Goal: Task Accomplishment & Management: Use online tool/utility

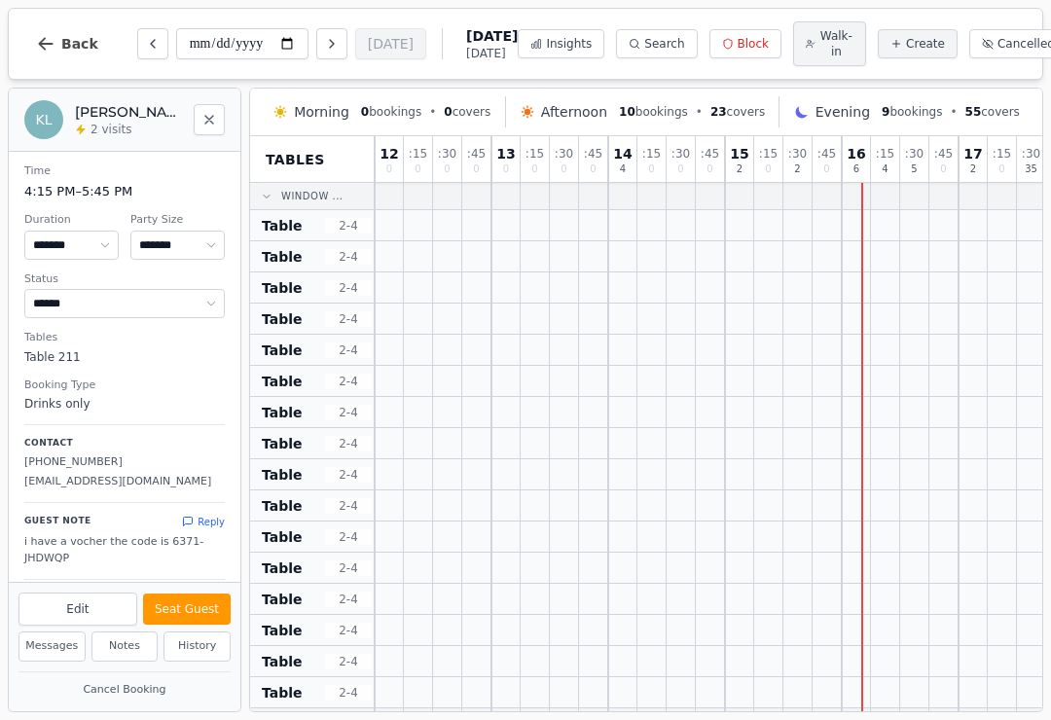
select select "****"
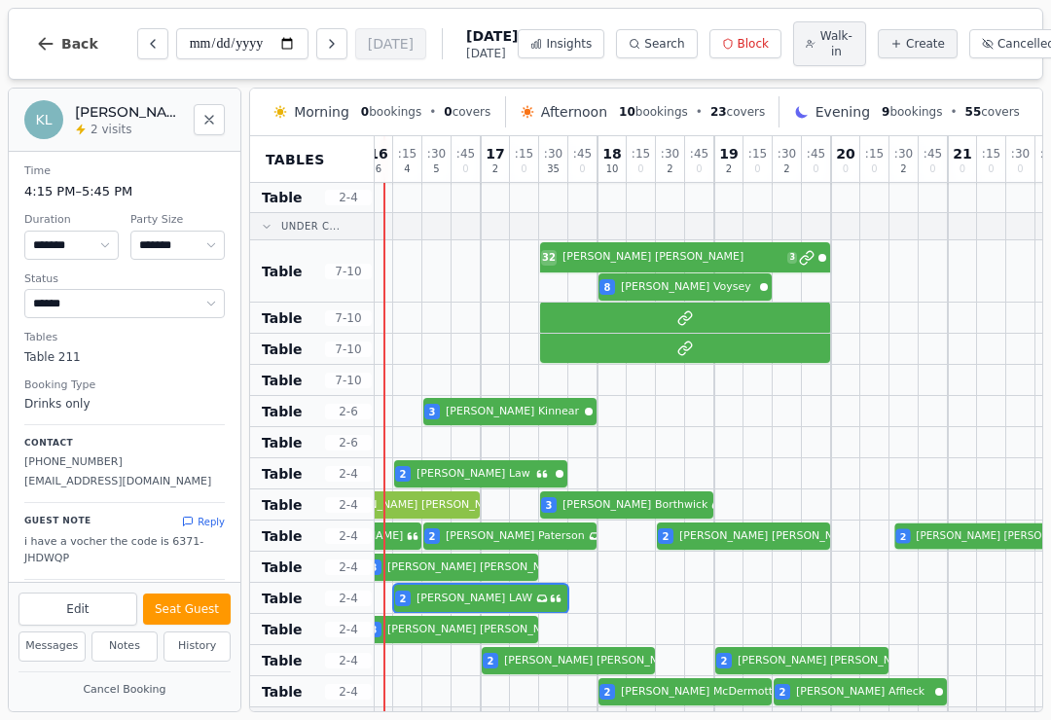
click at [975, 541] on div "2 Hamish Hardie 2 Shirley Paterson Has conversation thread 2 Kenny Duncan 2 Mur…" at bounding box center [539, 536] width 1284 height 31
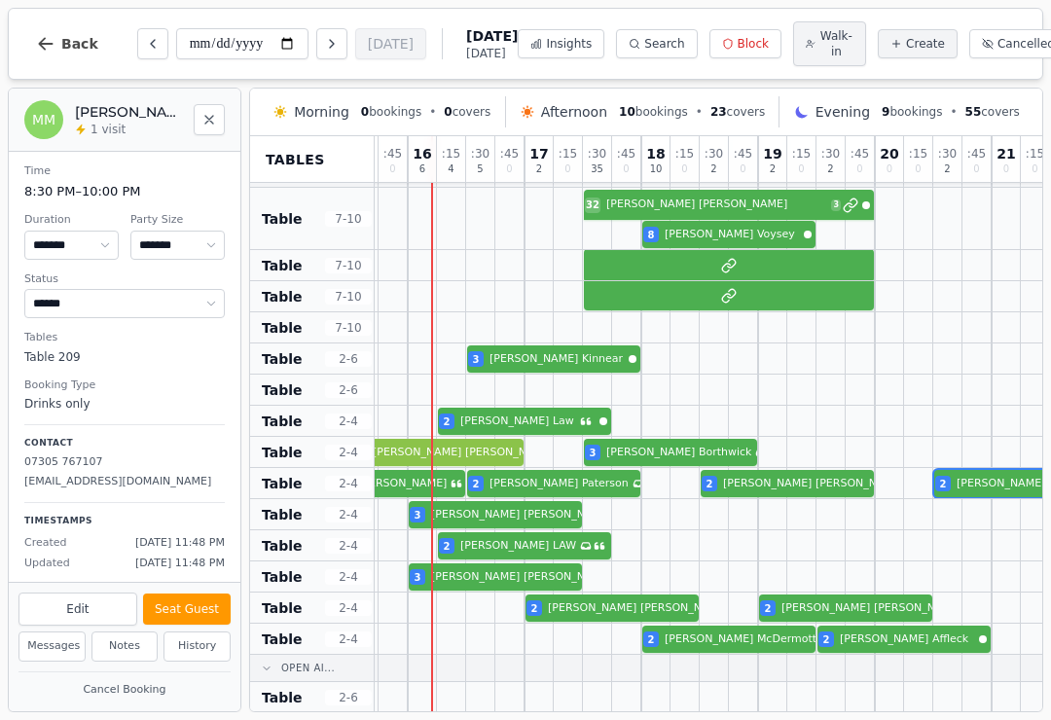
scroll to position [577, 413]
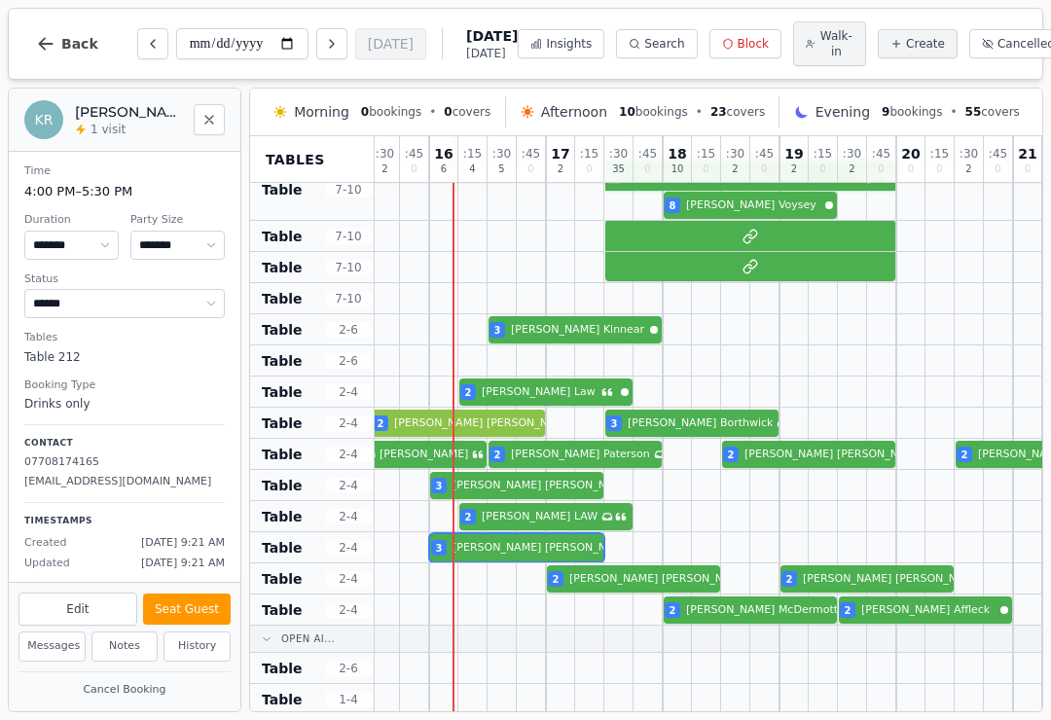
click at [519, 556] on div "3 Keith Richardson" at bounding box center [604, 547] width 1284 height 31
select select "*"
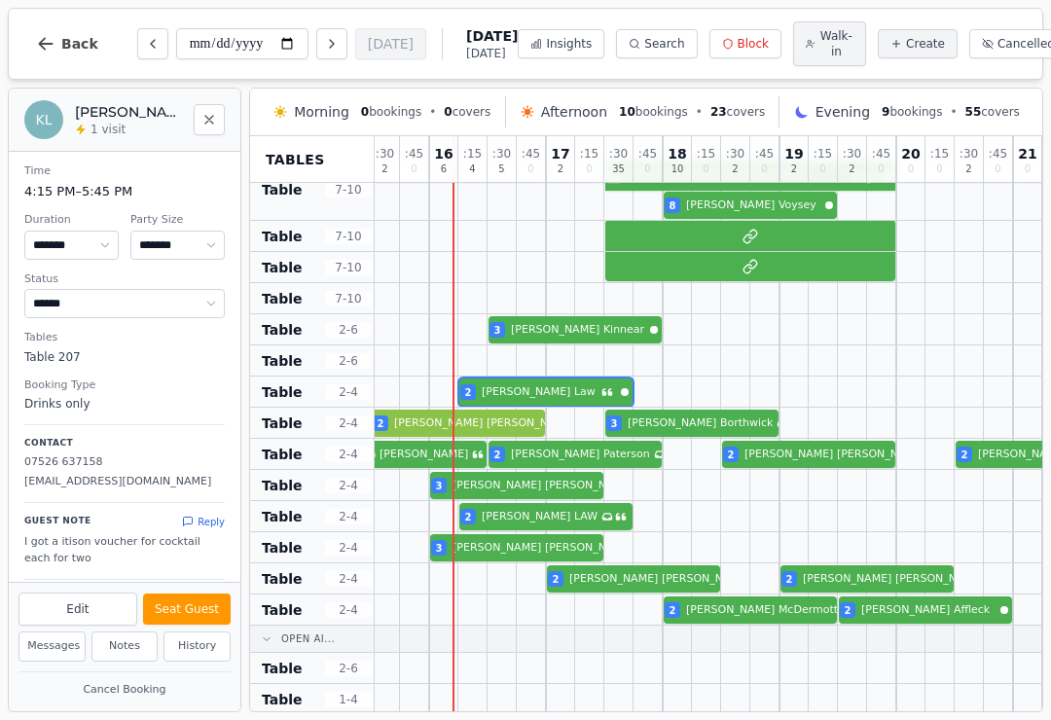
click at [185, 602] on button "Seat Guest" at bounding box center [187, 609] width 88 height 31
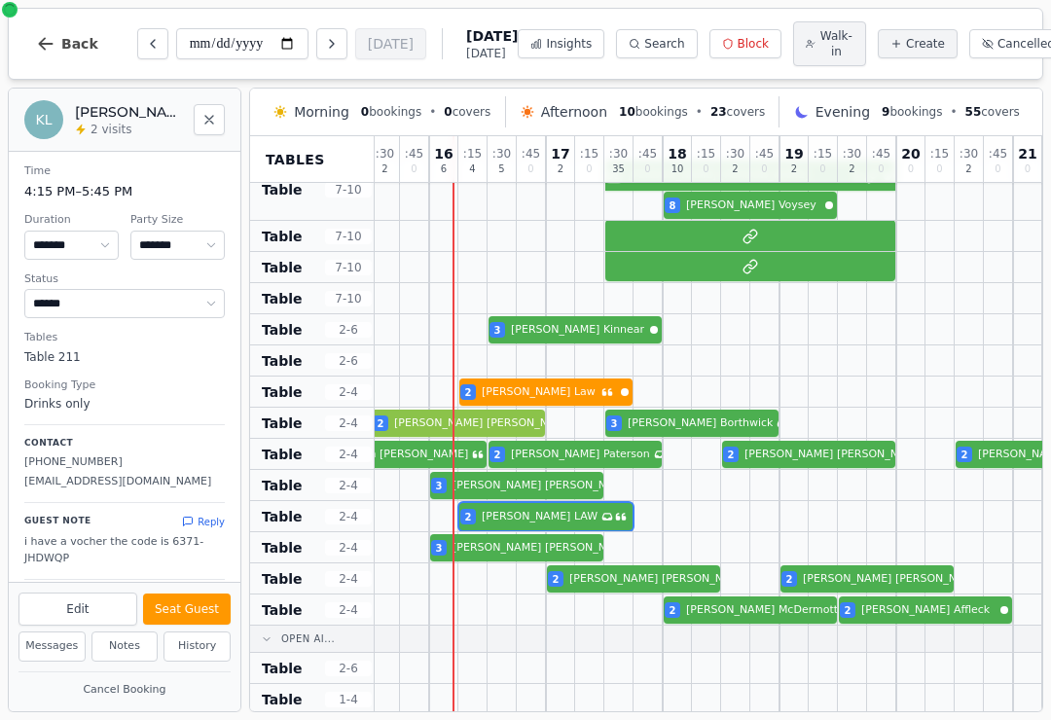
click at [554, 505] on div at bounding box center [560, 516] width 29 height 30
click at [190, 597] on button "Seat Guest" at bounding box center [187, 609] width 88 height 31
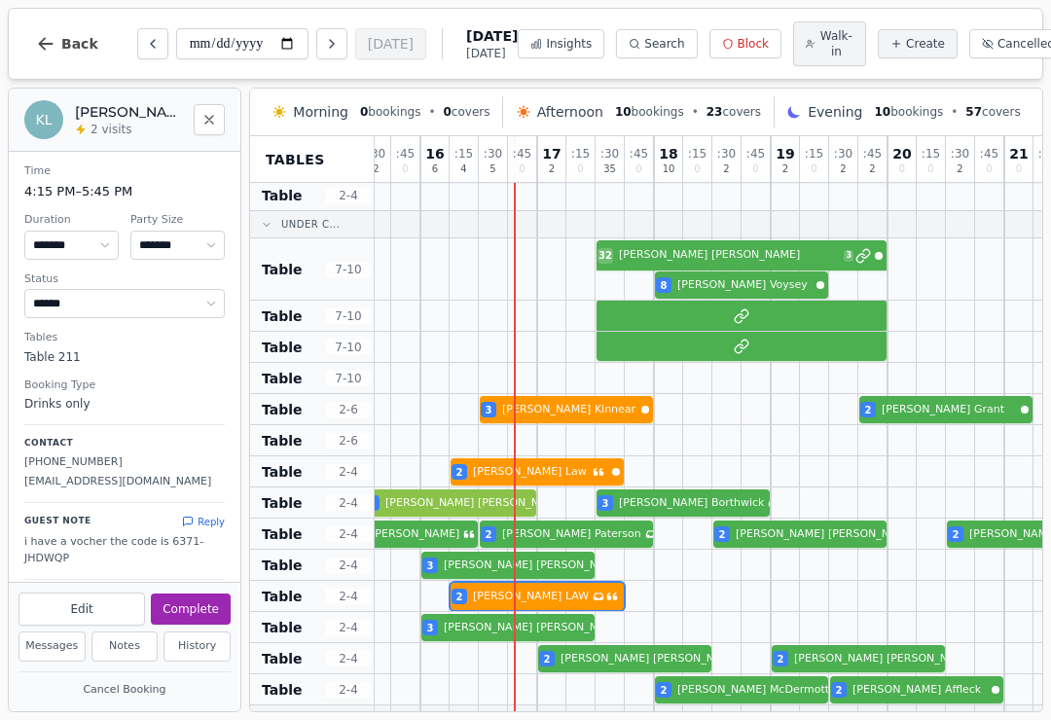
scroll to position [568, 410]
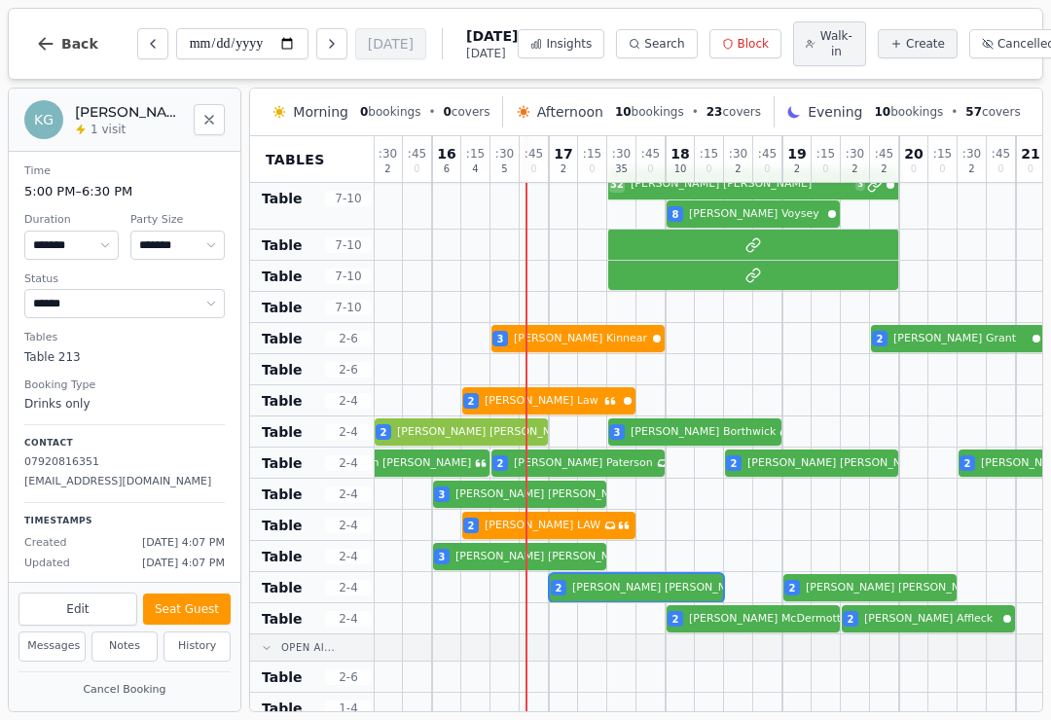
click at [620, 591] on div "2 Anna Cameron 2 Karen Gillespie 2 Lorraine Goodfellow Has conversation thread" at bounding box center [607, 587] width 1284 height 31
click at [203, 596] on button "Seat Guest" at bounding box center [187, 609] width 88 height 31
select select "******"
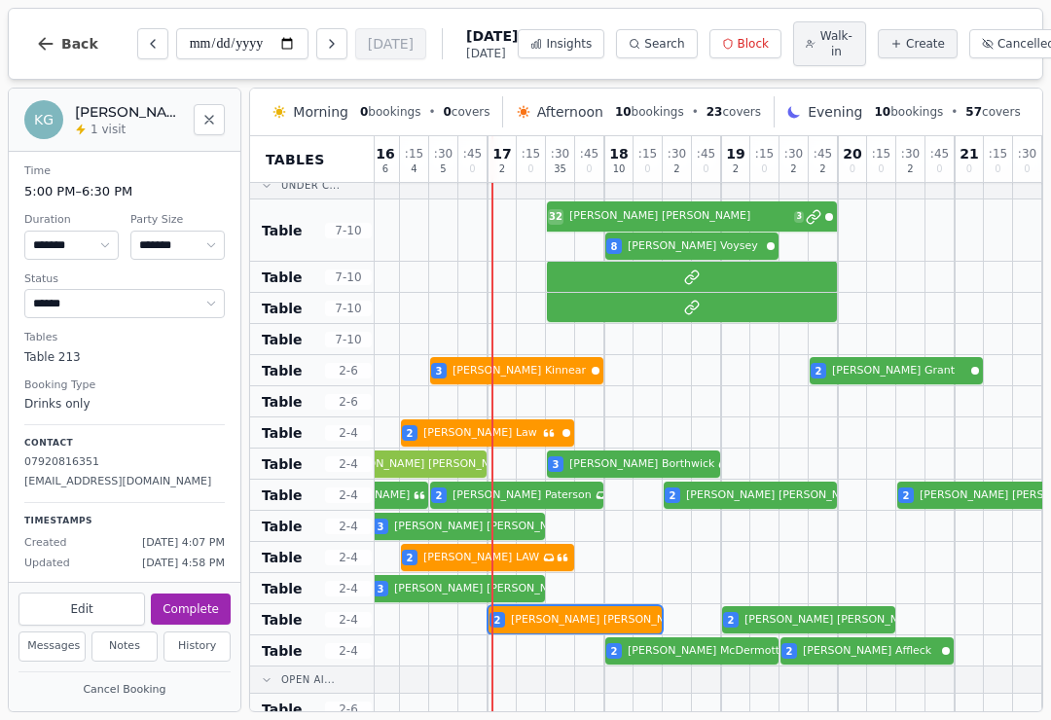
scroll to position [528, 470]
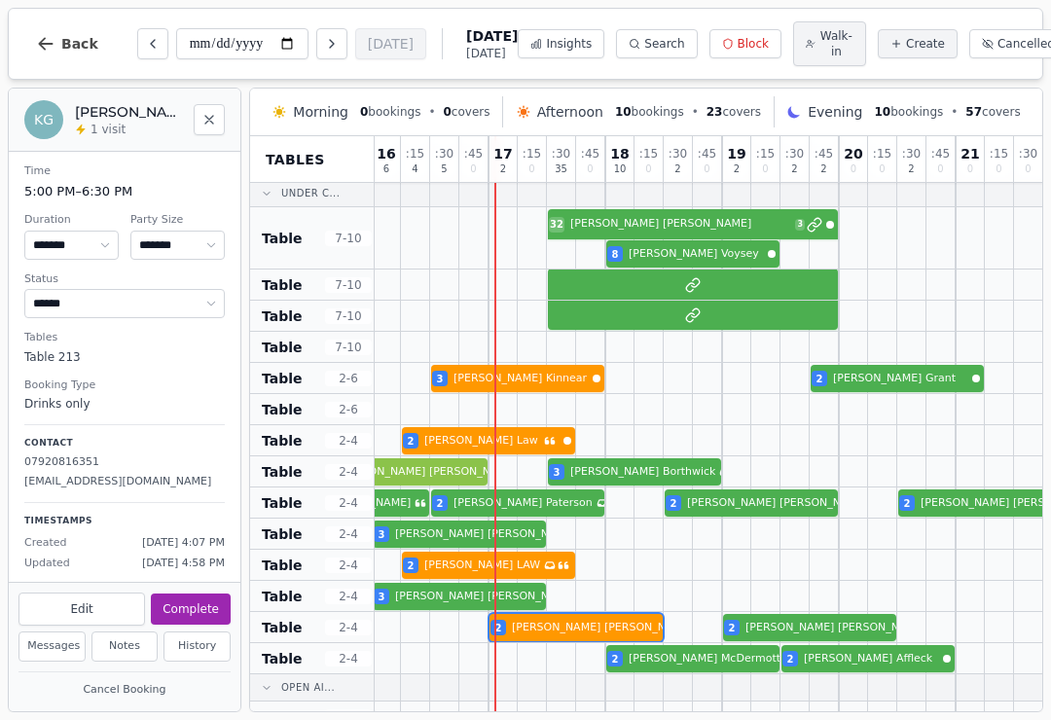
click at [324, 40] on icon "Next day" at bounding box center [332, 44] width 16 height 16
type input "**********"
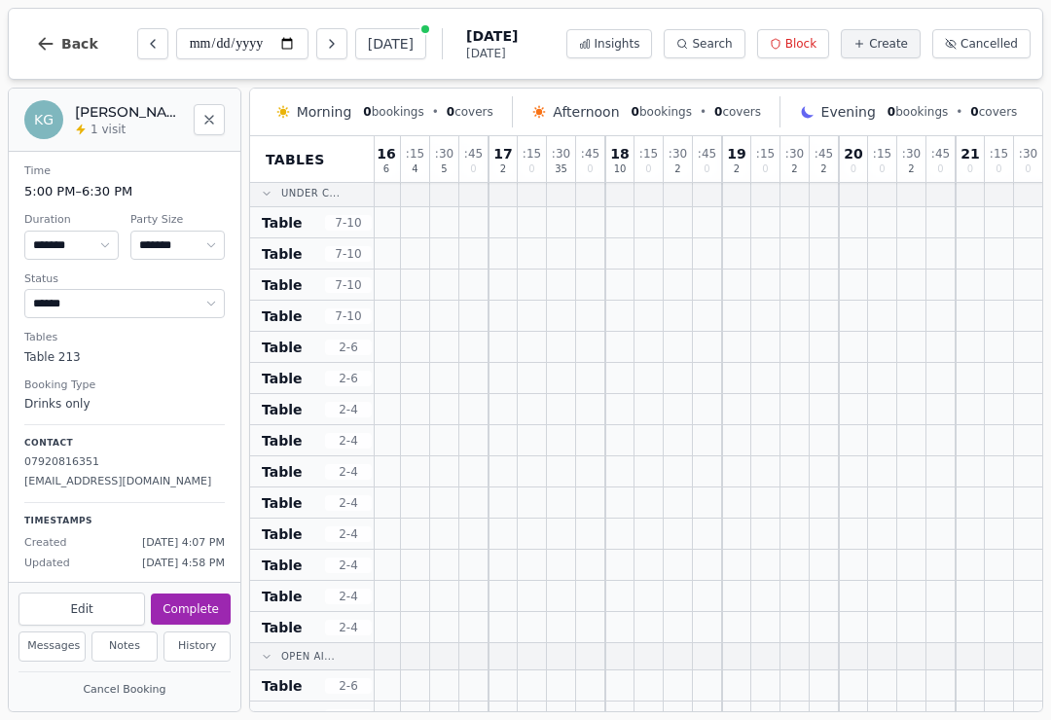
select select "******"
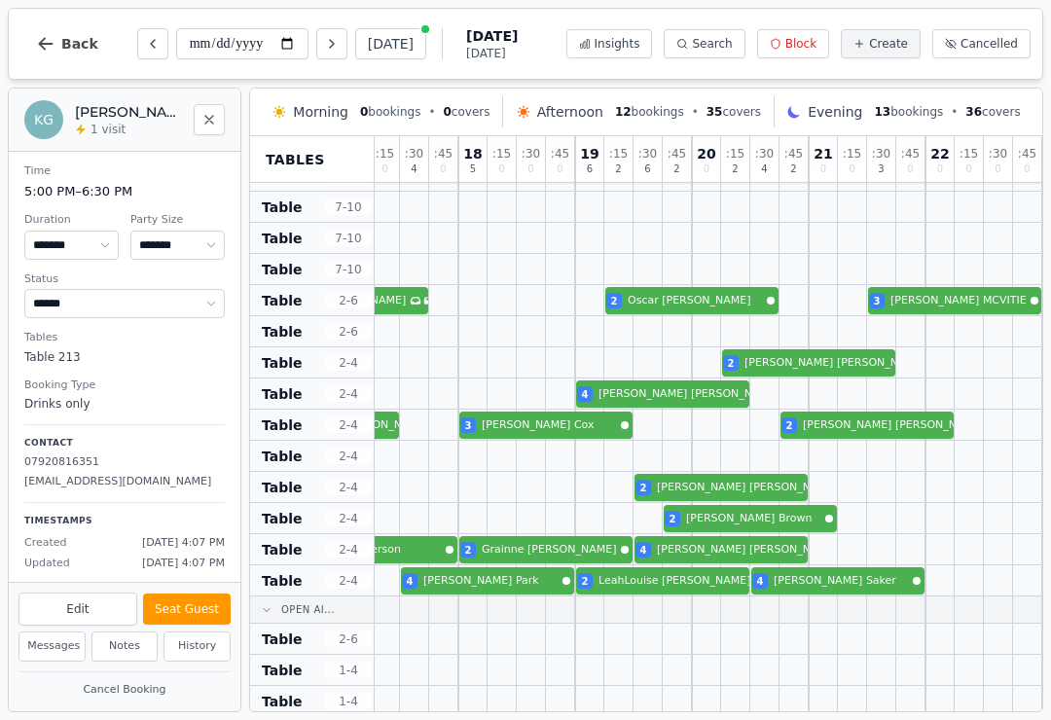
scroll to position [575, 617]
click at [324, 37] on icon "Next day" at bounding box center [332, 44] width 16 height 16
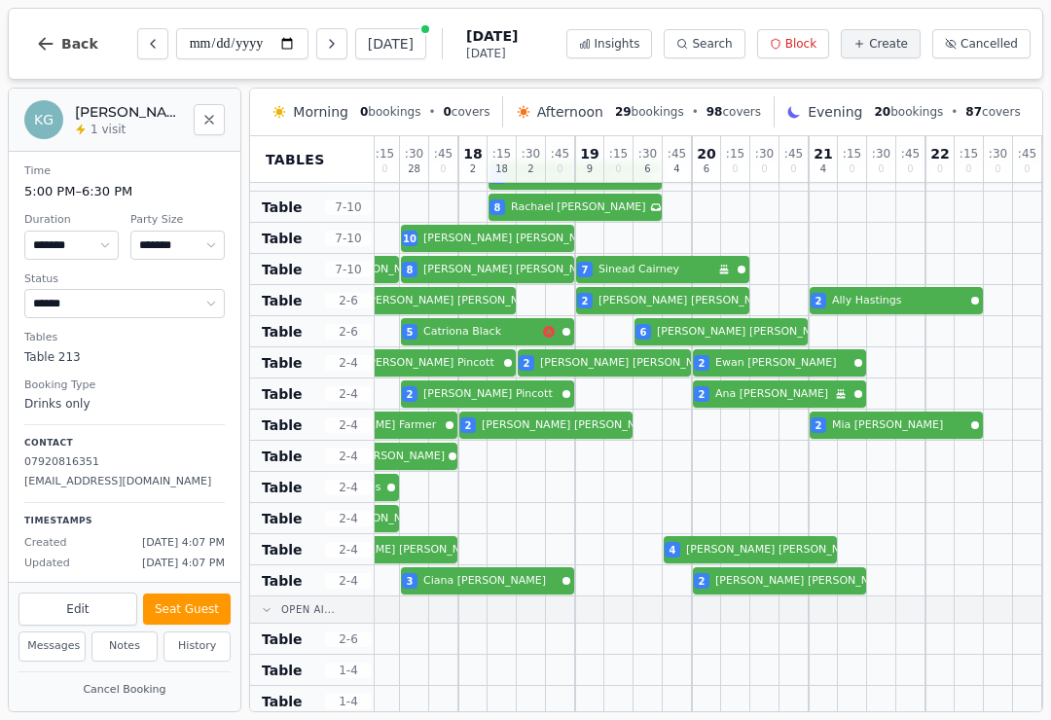
click at [145, 49] on icon "Previous day" at bounding box center [153, 44] width 16 height 16
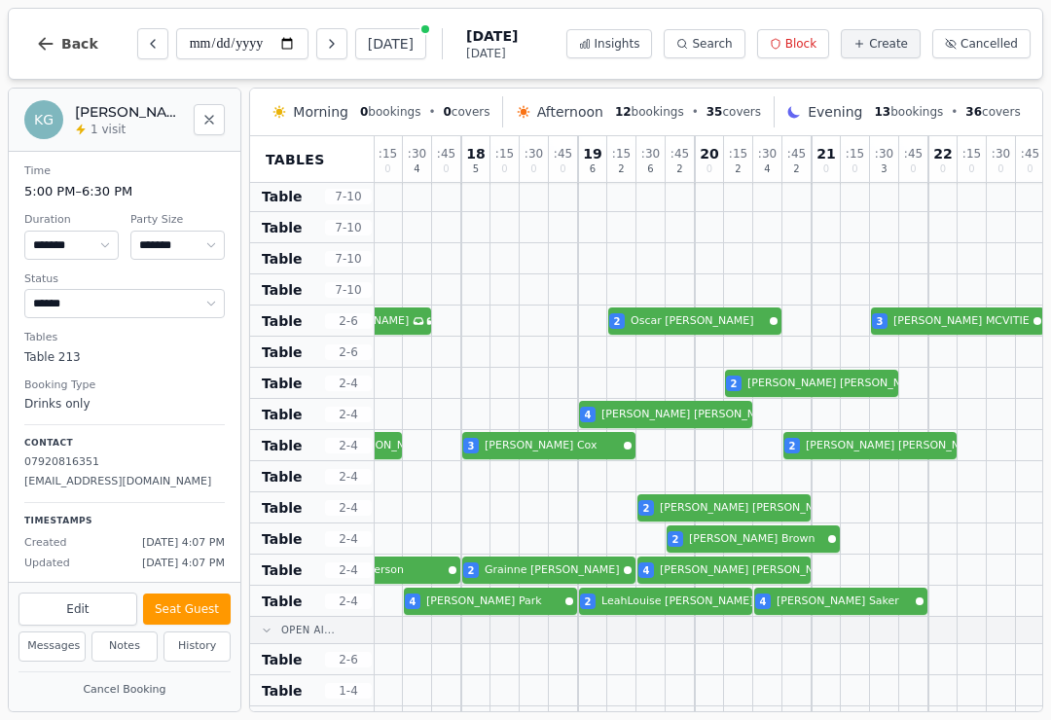
scroll to position [555, 615]
click at [324, 48] on icon "Next day" at bounding box center [332, 44] width 16 height 16
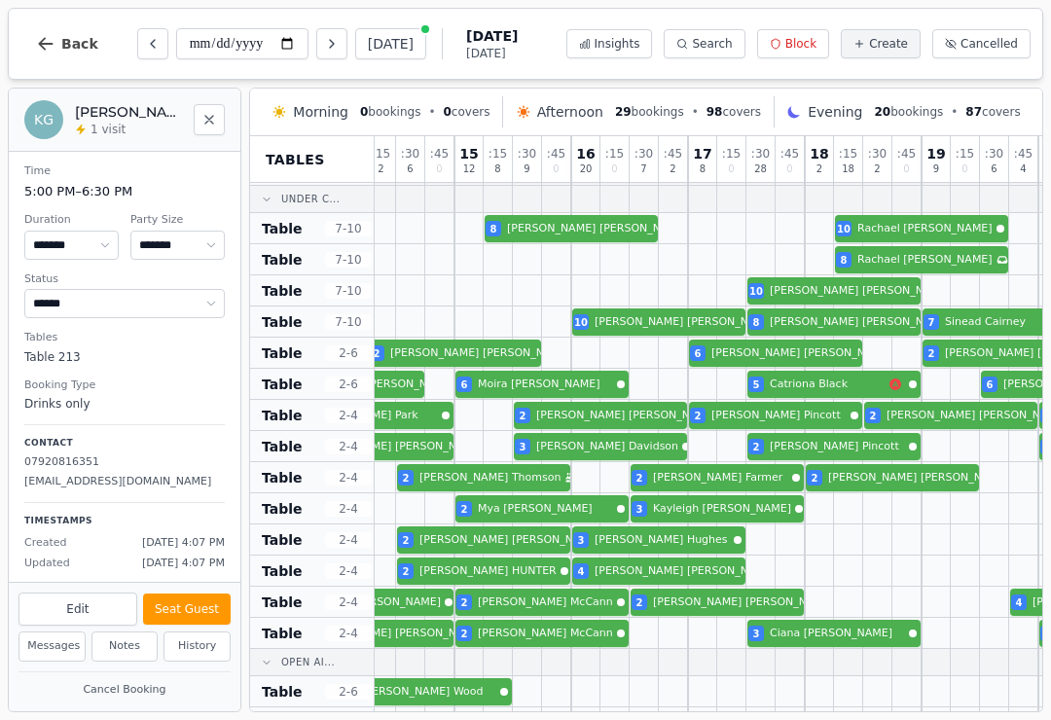
scroll to position [523, 270]
click at [149, 33] on button "Previous day" at bounding box center [152, 43] width 31 height 31
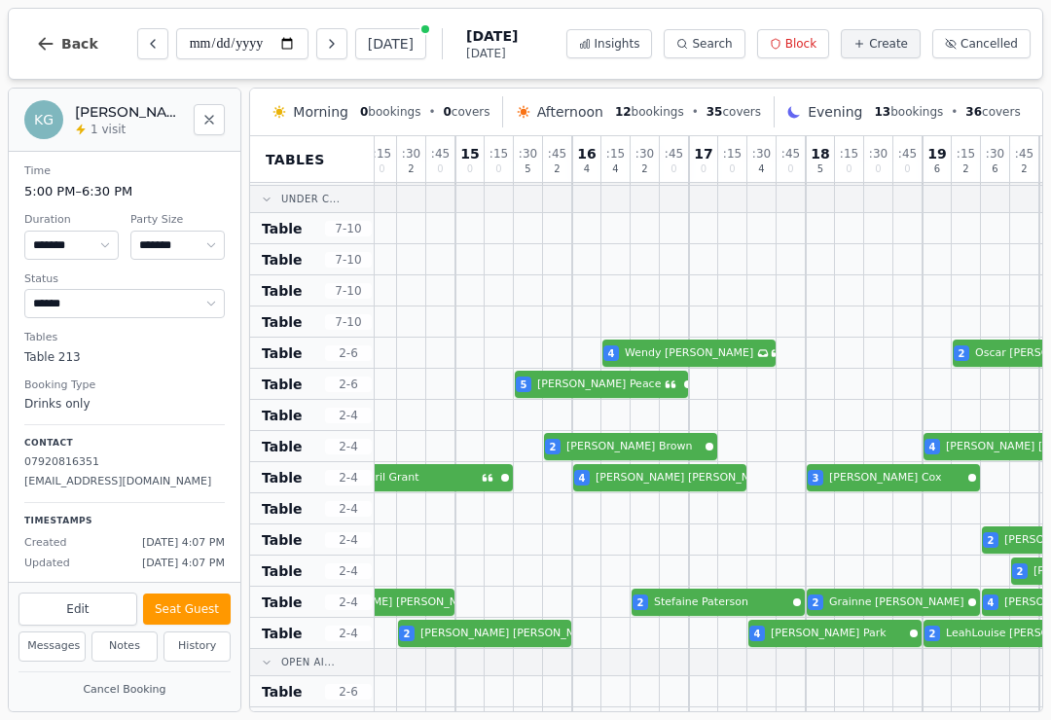
click at [161, 38] on button "Previous day" at bounding box center [152, 43] width 31 height 31
type input "**********"
select select "******"
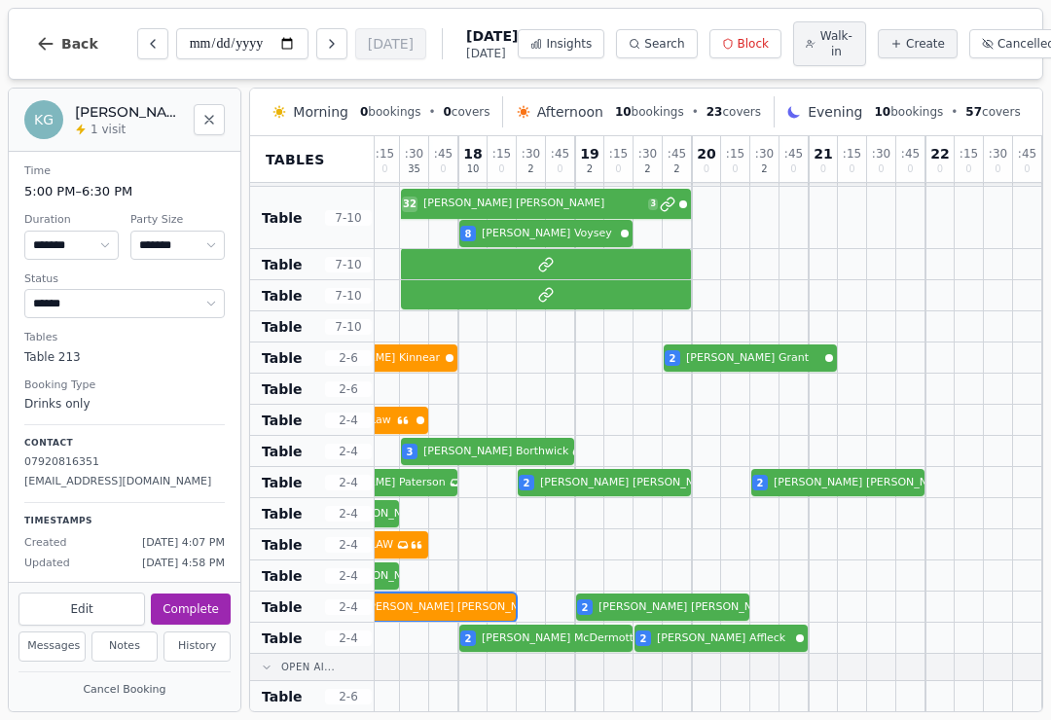
scroll to position [549, 617]
select select "****"
select select "*"
select select "******"
click at [590, 203] on div "32 Nicola Dhanda 3 8 Christopher Voysey" at bounding box center [400, 218] width 1284 height 62
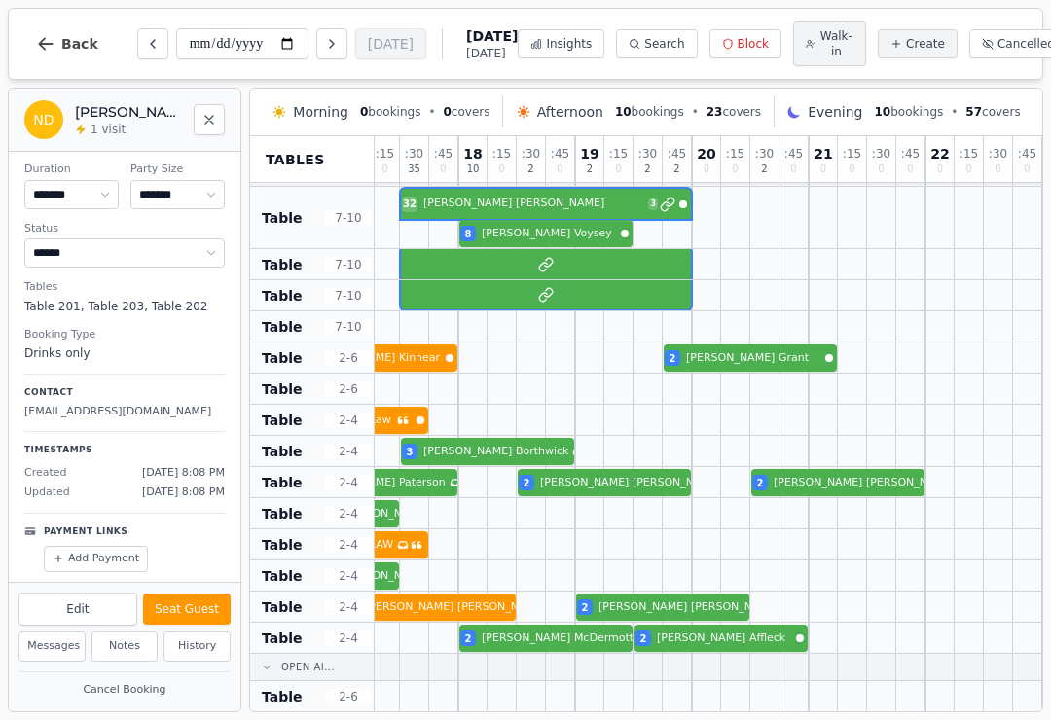
scroll to position [49, 0]
click at [316, 54] on button "Next day" at bounding box center [331, 43] width 31 height 31
type input "**********"
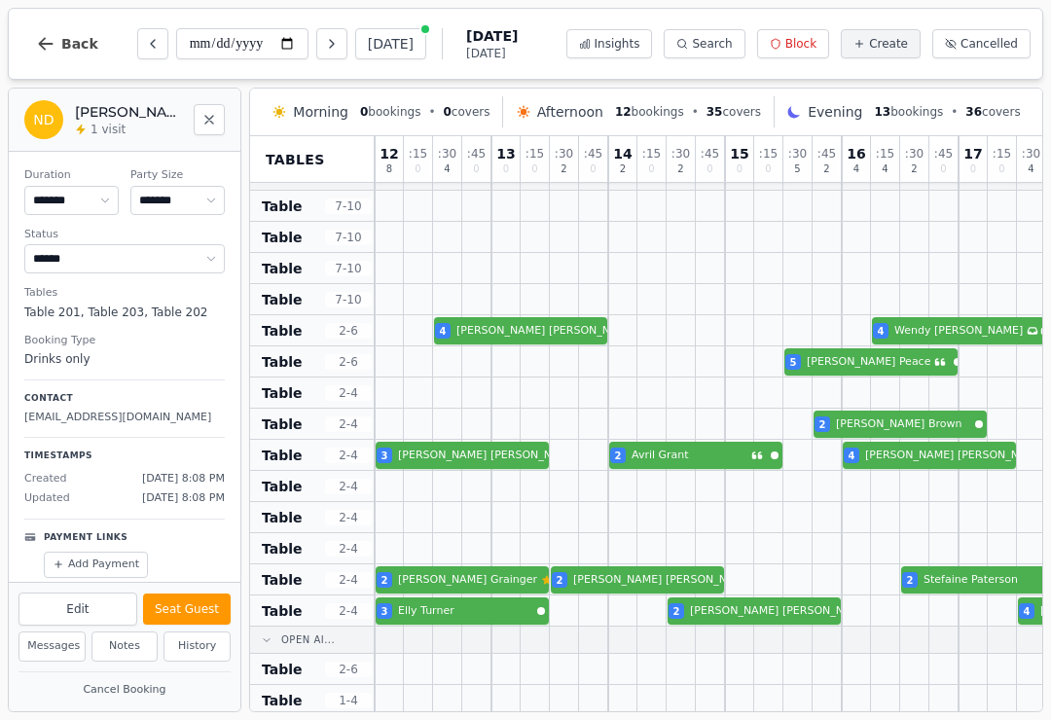
scroll to position [544, 0]
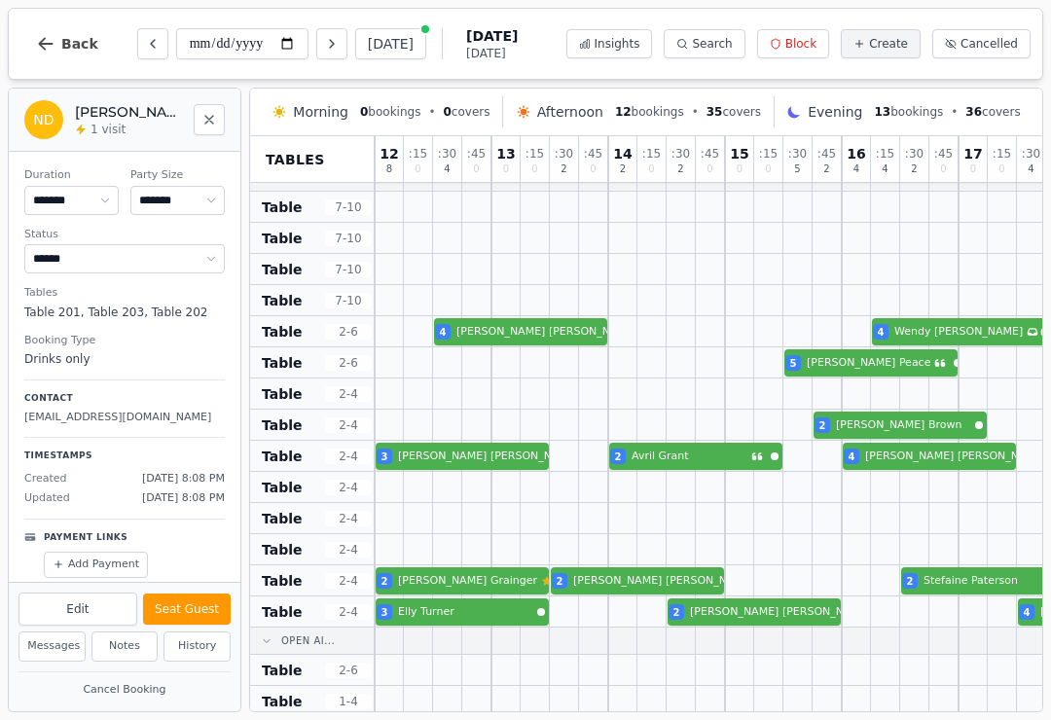
click at [890, 48] on span "Create" at bounding box center [888, 44] width 39 height 16
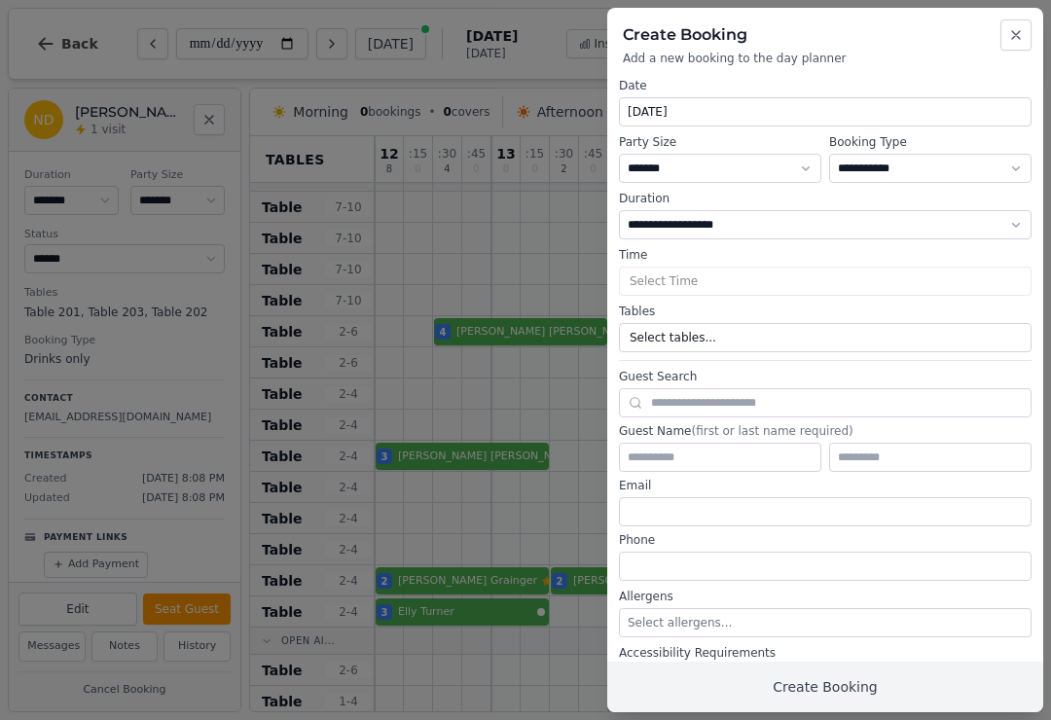
select select "****"
click at [803, 178] on select "* ***** * ****** * ****** * ****** * ****** * ****** * ****** * ****** * ******…" at bounding box center [720, 168] width 202 height 29
select select "*"
click at [851, 119] on input "**********" at bounding box center [825, 111] width 411 height 27
click at [946, 295] on button "Select Time" at bounding box center [825, 281] width 413 height 29
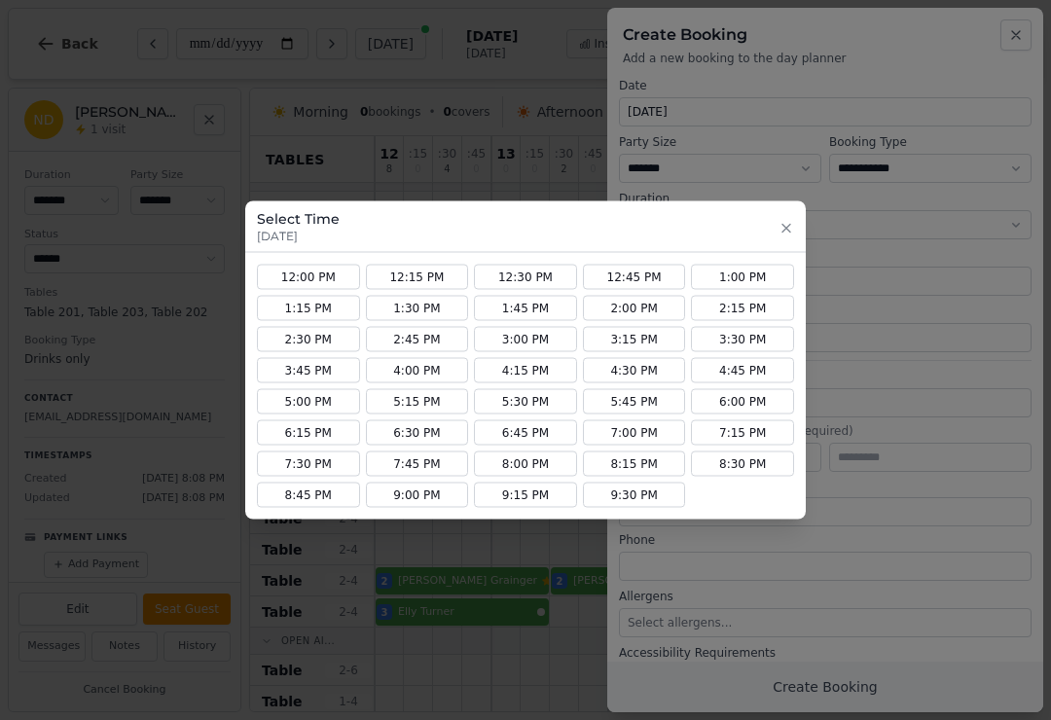
click at [745, 281] on button "1:00 PM" at bounding box center [742, 277] width 103 height 25
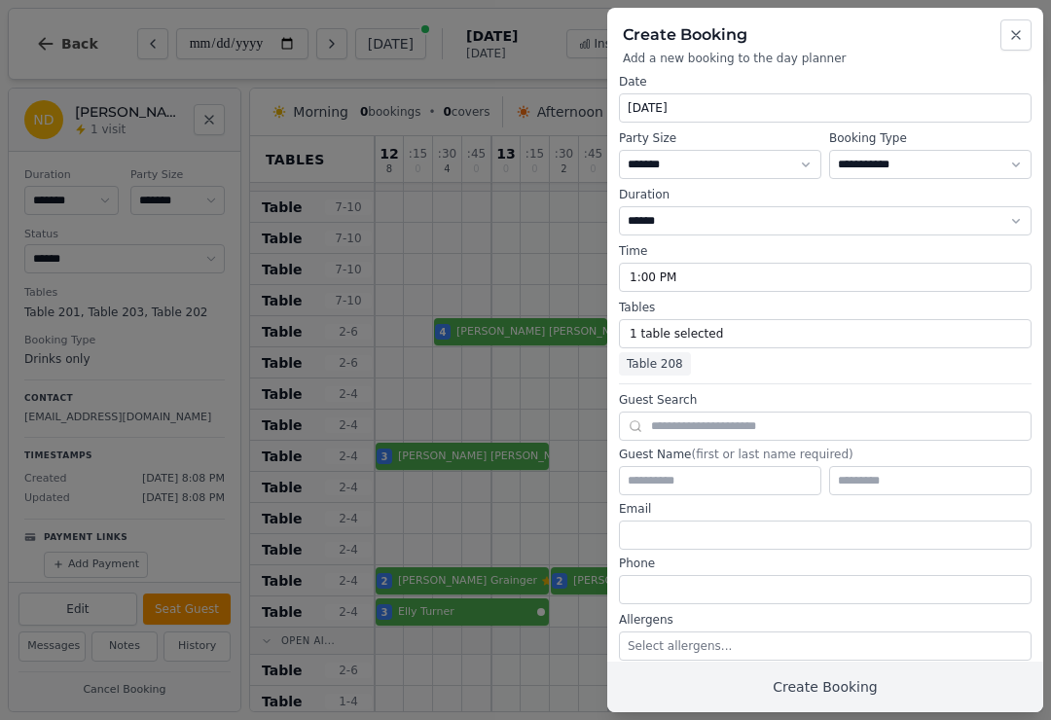
scroll to position [4, 0]
click at [752, 480] on input "text" at bounding box center [720, 480] width 202 height 29
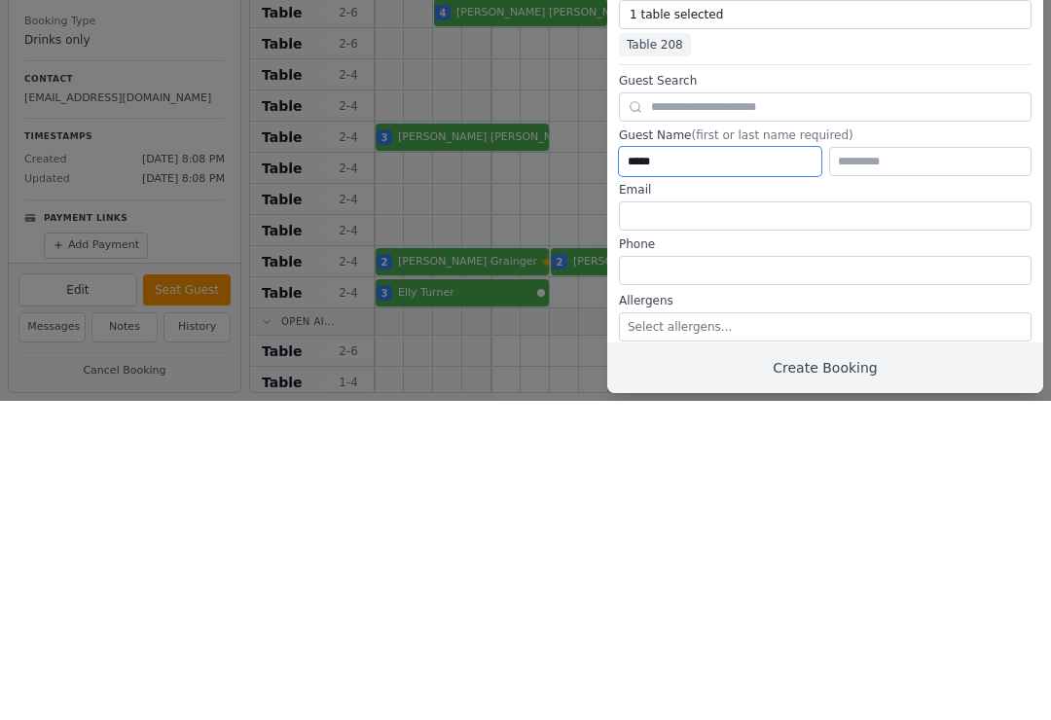
type input "*****"
click at [893, 466] on input "text" at bounding box center [930, 480] width 202 height 29
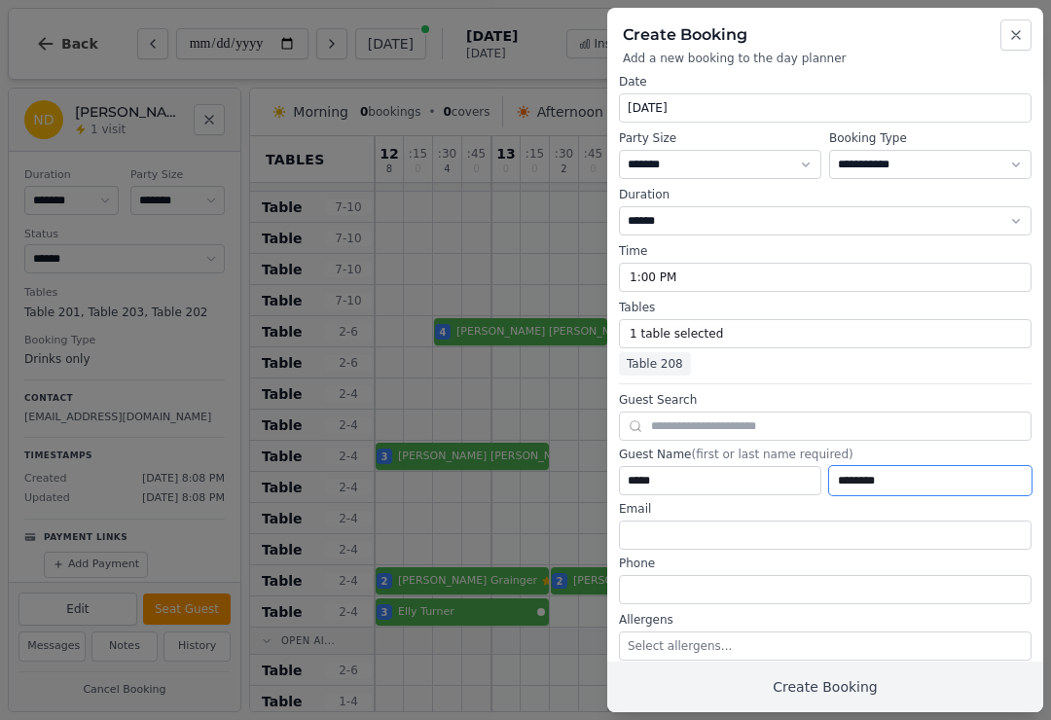
type input "*******"
click at [875, 684] on button "Create Booking" at bounding box center [825, 687] width 436 height 51
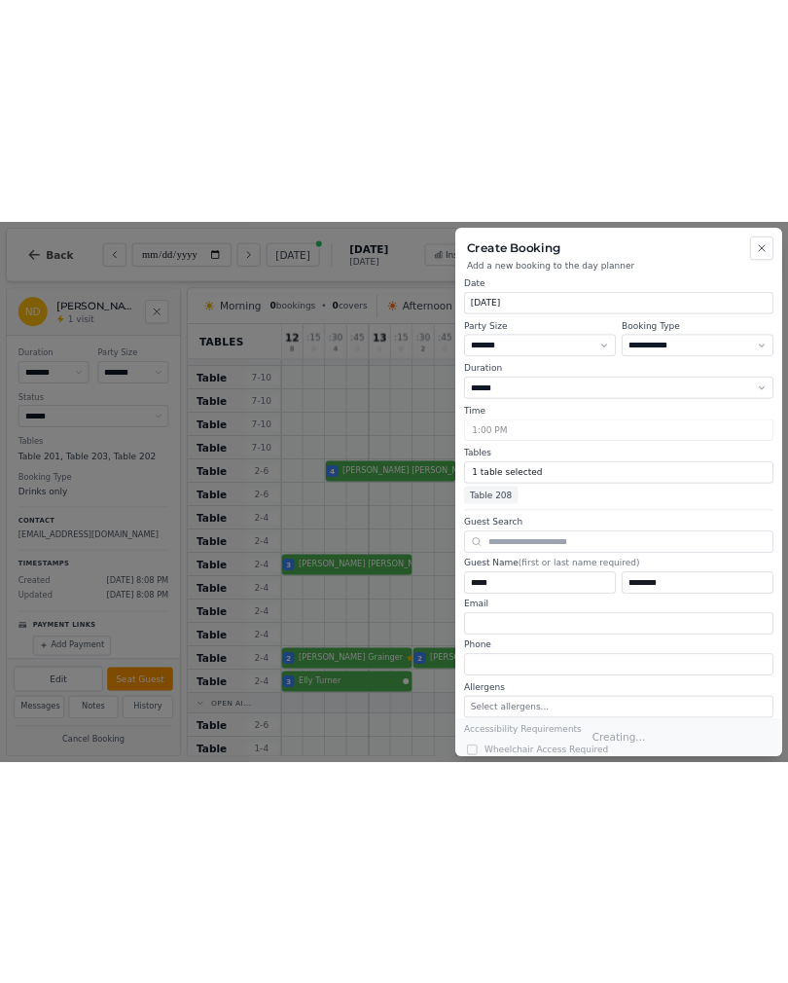
scroll to position [0, 0]
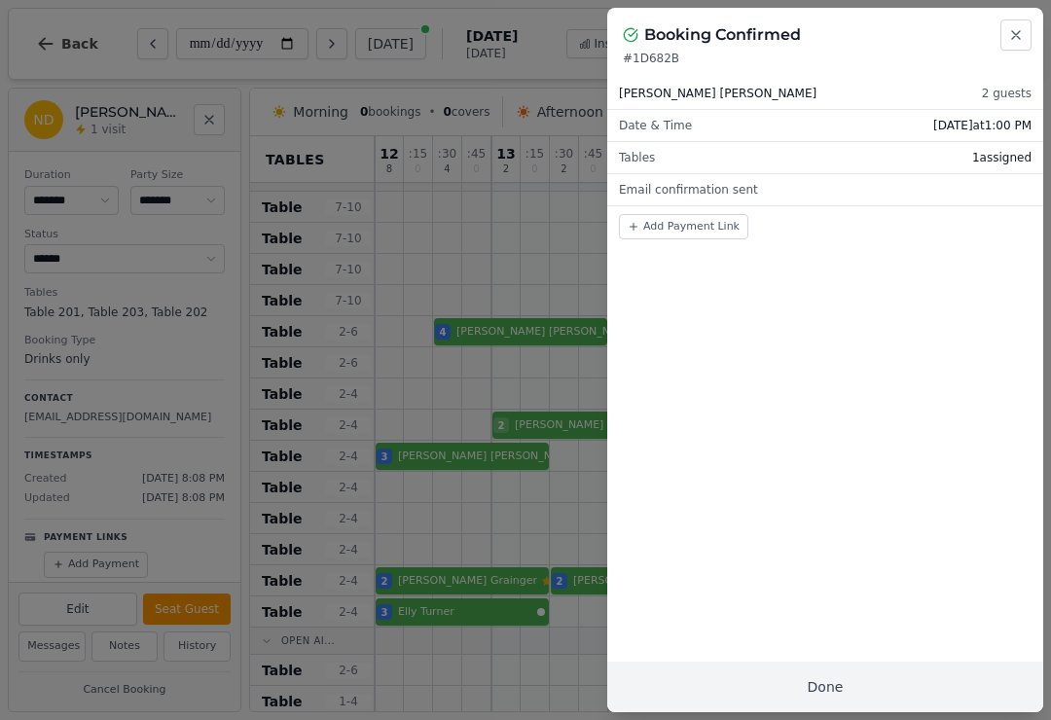
click at [968, 681] on button "Done" at bounding box center [825, 687] width 436 height 51
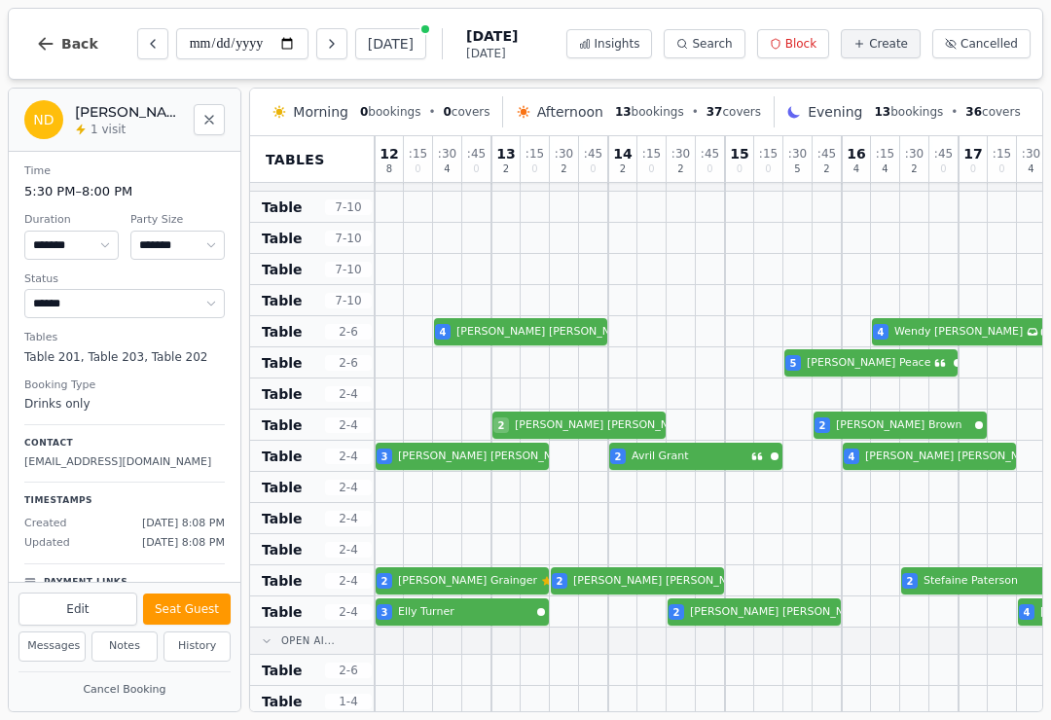
click at [146, 38] on icon "Previous day" at bounding box center [153, 44] width 16 height 16
type input "**********"
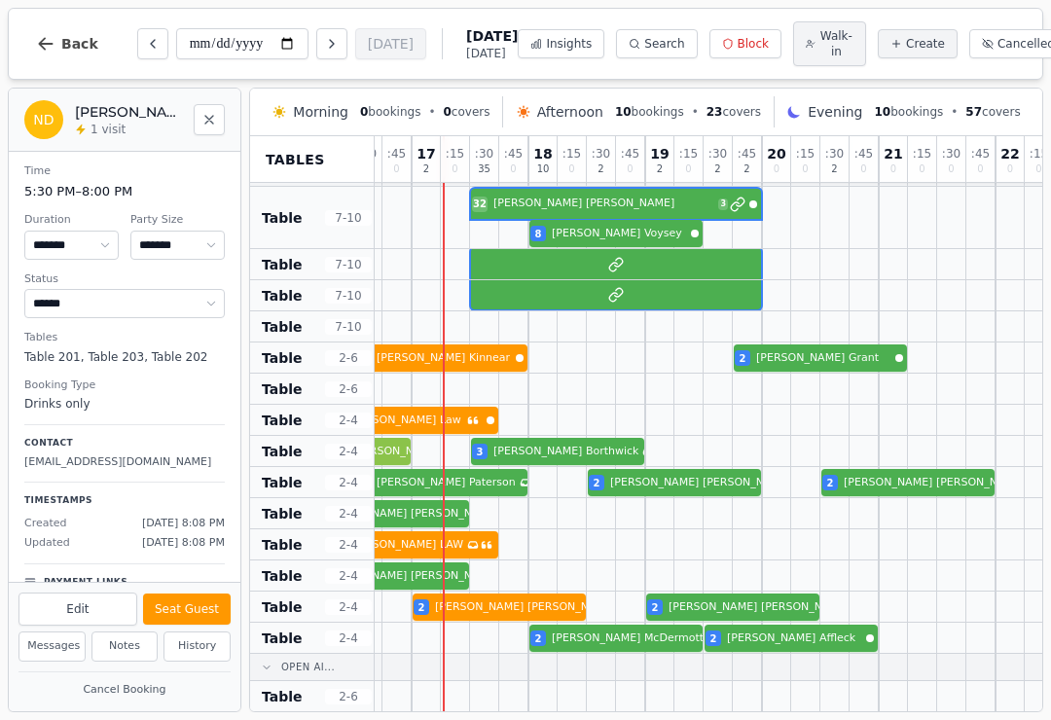
scroll to position [543, 546]
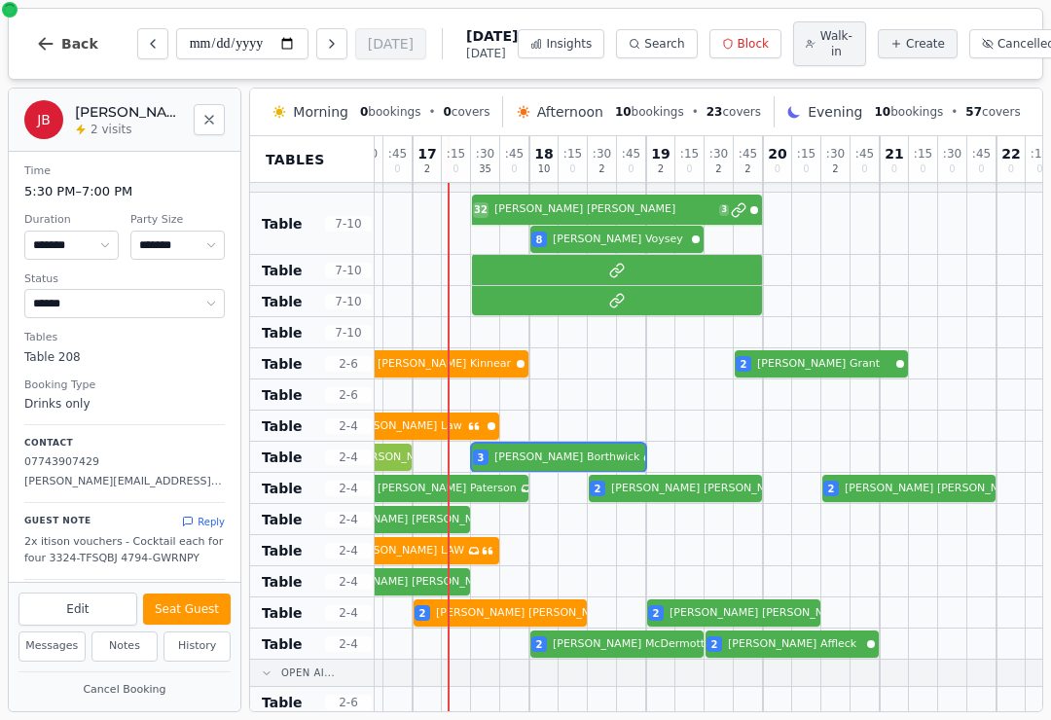
select select "****"
select select "*"
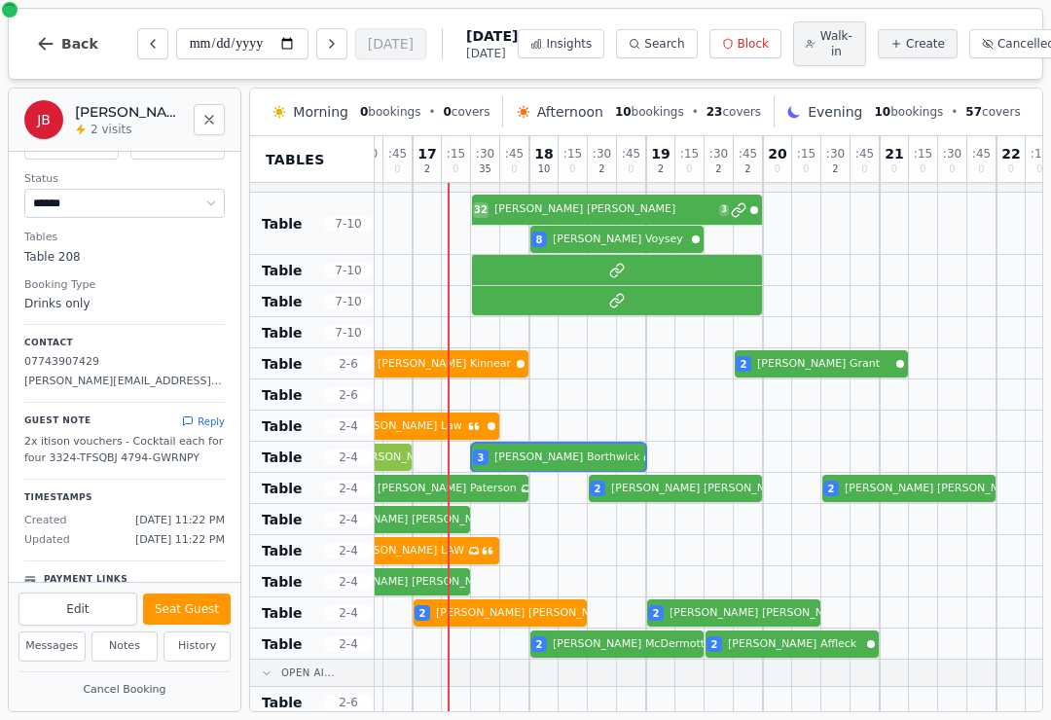
scroll to position [99, 0]
click at [205, 620] on button "Seat Guest" at bounding box center [187, 609] width 88 height 31
select select "******"
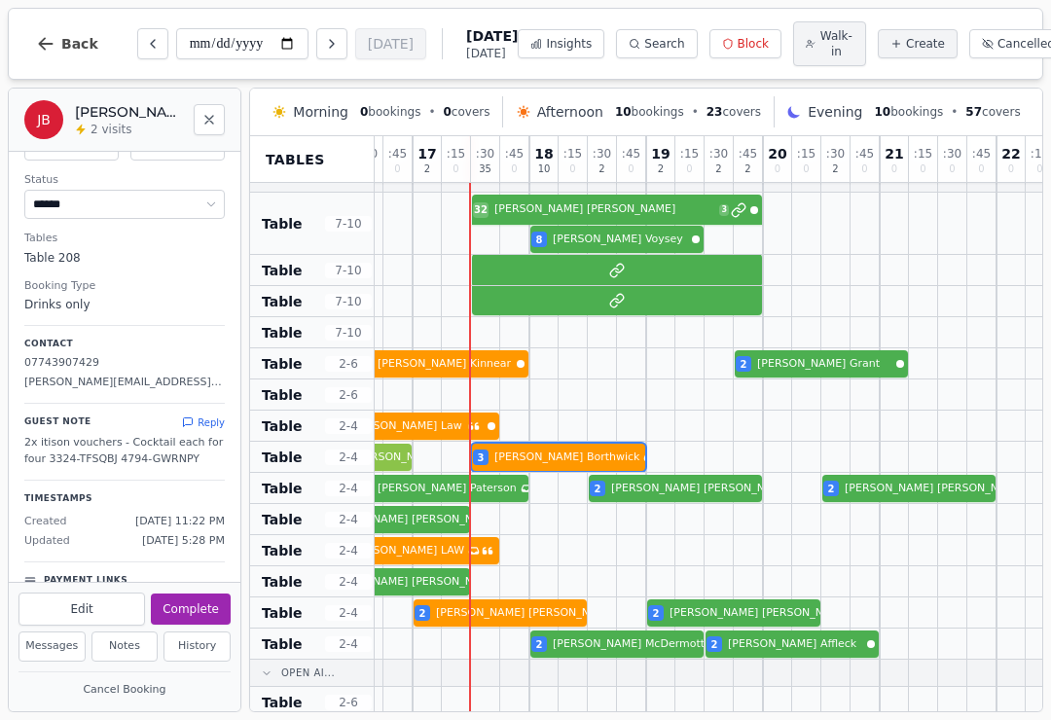
select select "****"
select select "*"
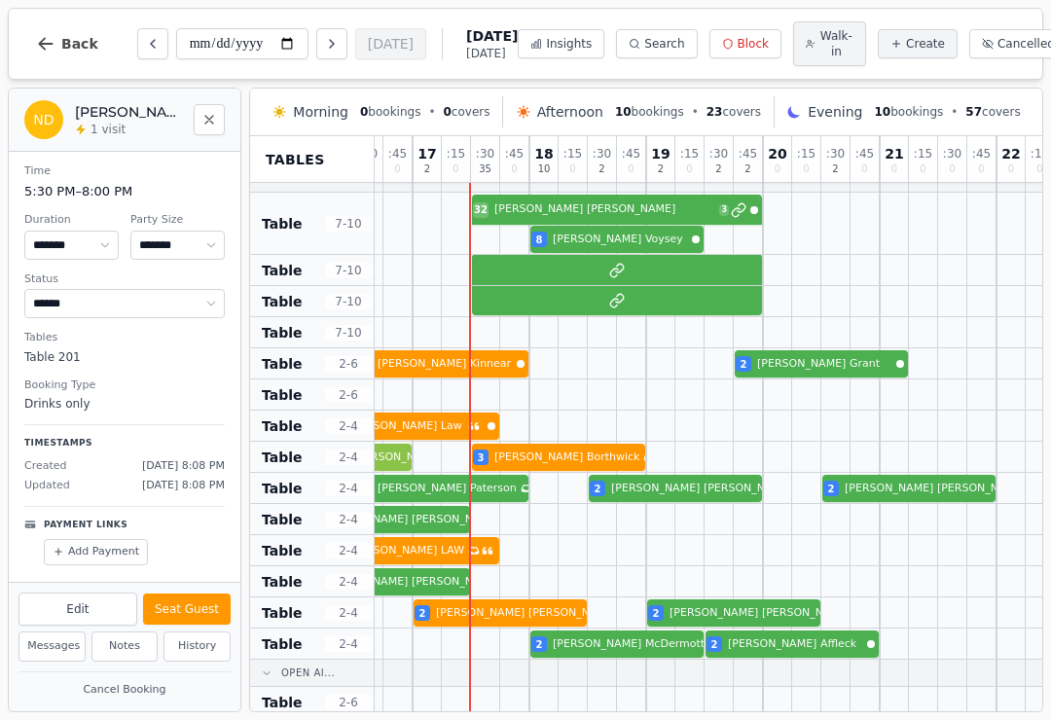
click at [560, 208] on div "32 Nicola Dhanda 3 8 Christopher Voysey" at bounding box center [471, 224] width 1284 height 62
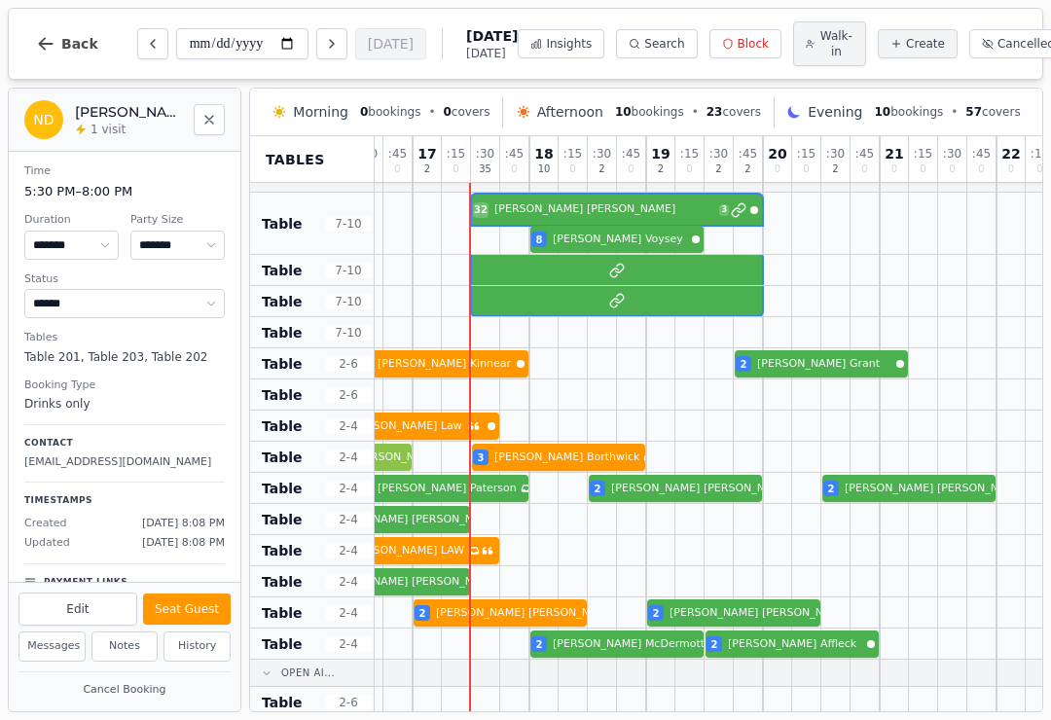
click at [205, 610] on button "Seat Guest" at bounding box center [187, 609] width 88 height 31
select select "******"
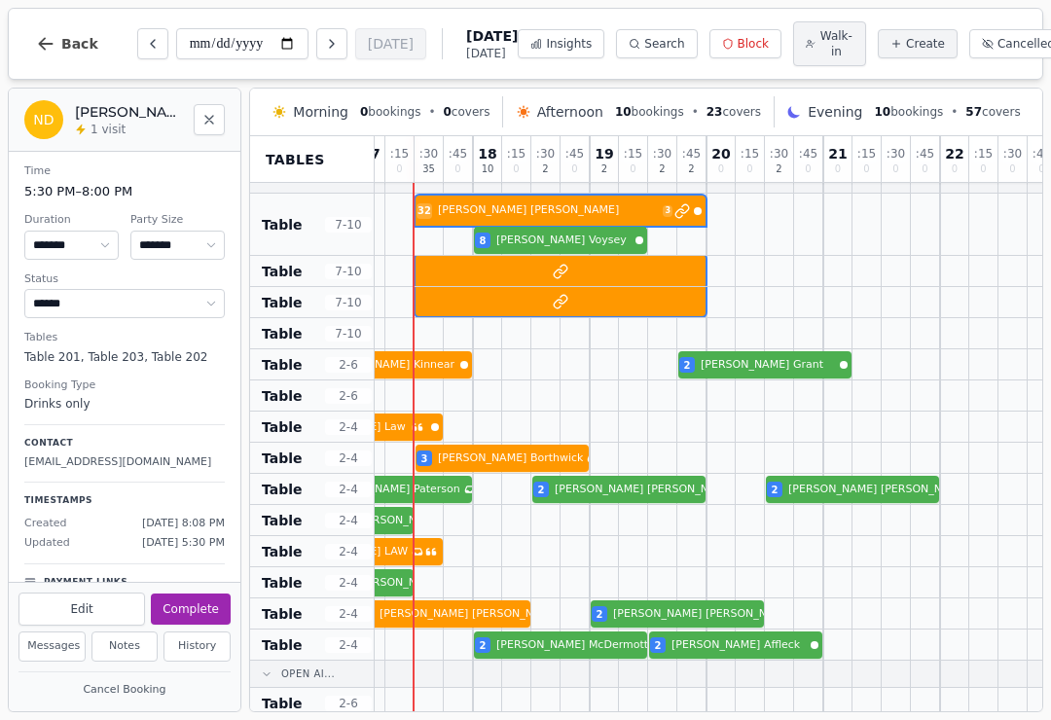
scroll to position [549, 586]
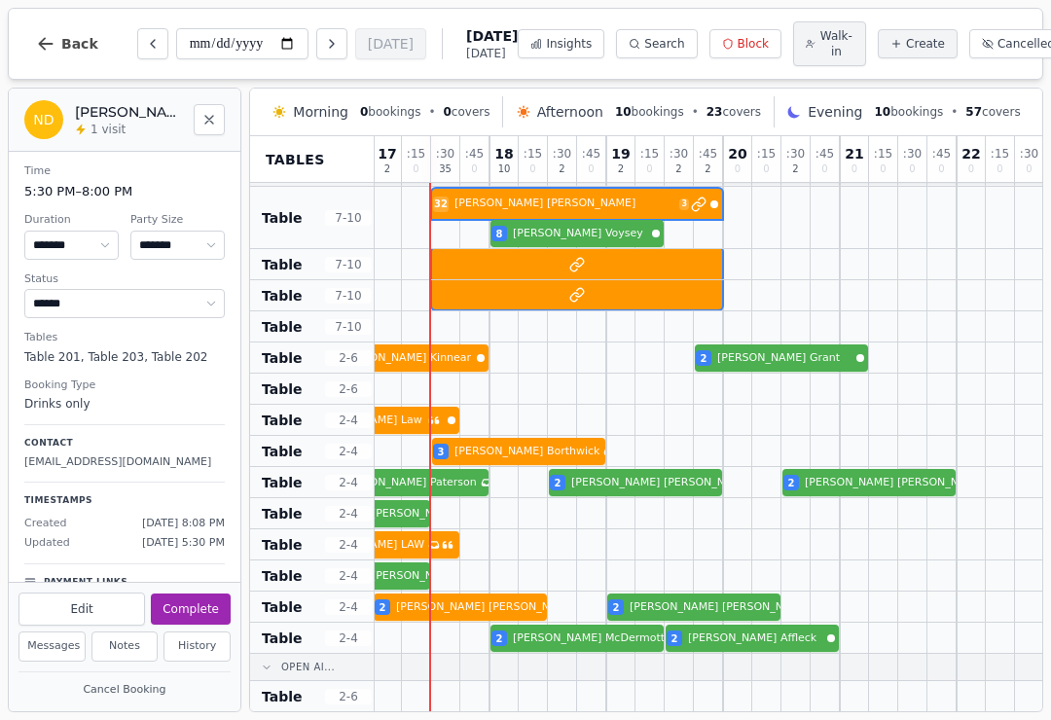
click at [922, 472] on div at bounding box center [913, 482] width 28 height 28
click at [887, 504] on div at bounding box center [883, 513] width 29 height 30
select select "****"
select select "*"
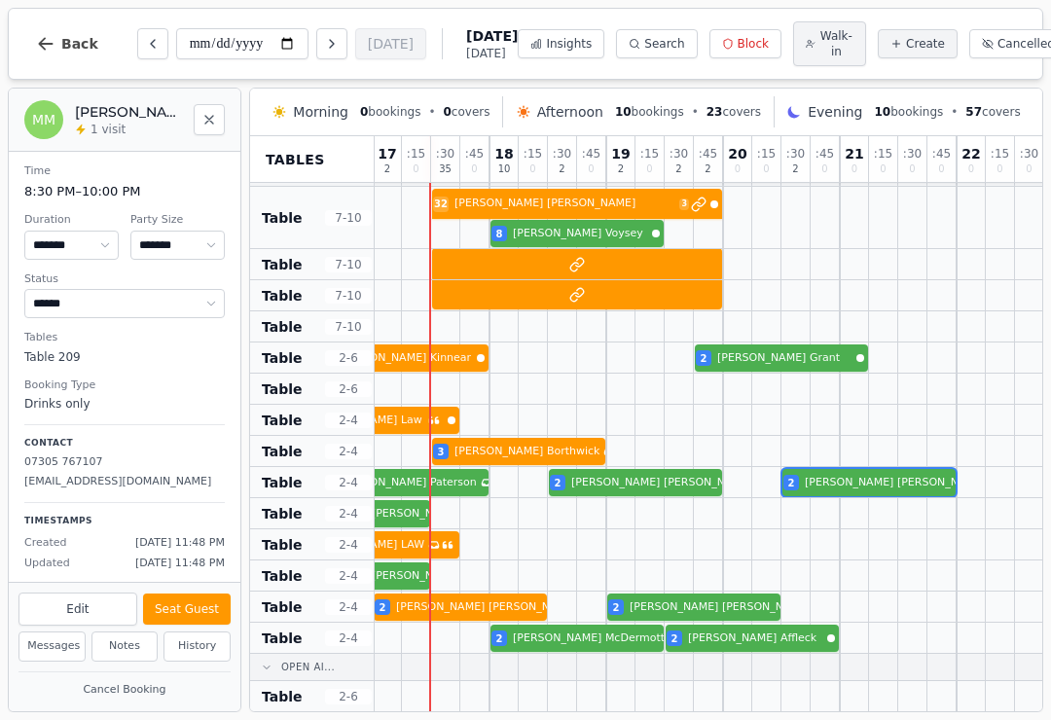
click at [885, 494] on div "2 Hamish Hardie 2 Shirley Paterson Has conversation thread 2 Kenny Duncan 2 Mur…" at bounding box center [431, 482] width 1284 height 31
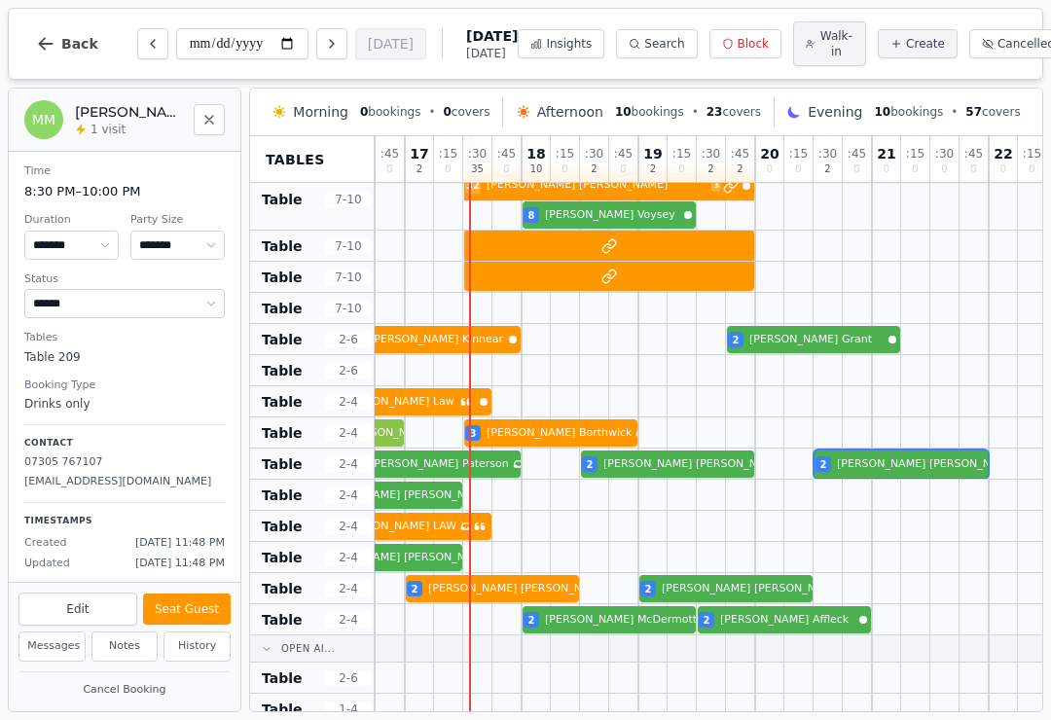
scroll to position [568, 554]
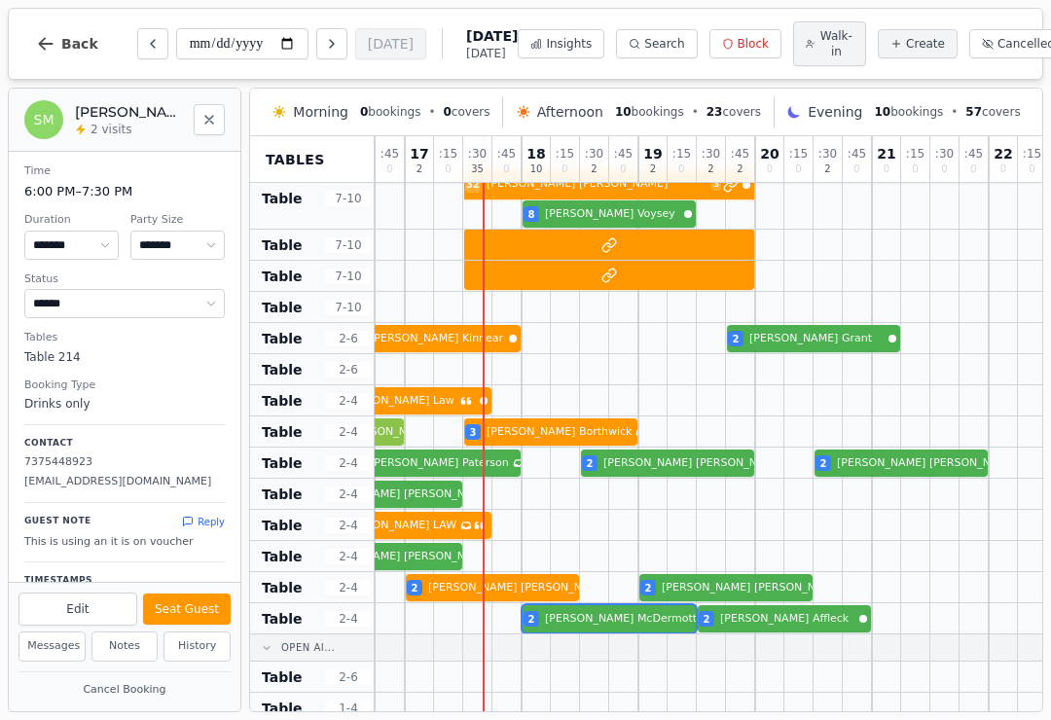
click at [199, 605] on button "Seat Guest" at bounding box center [187, 609] width 88 height 31
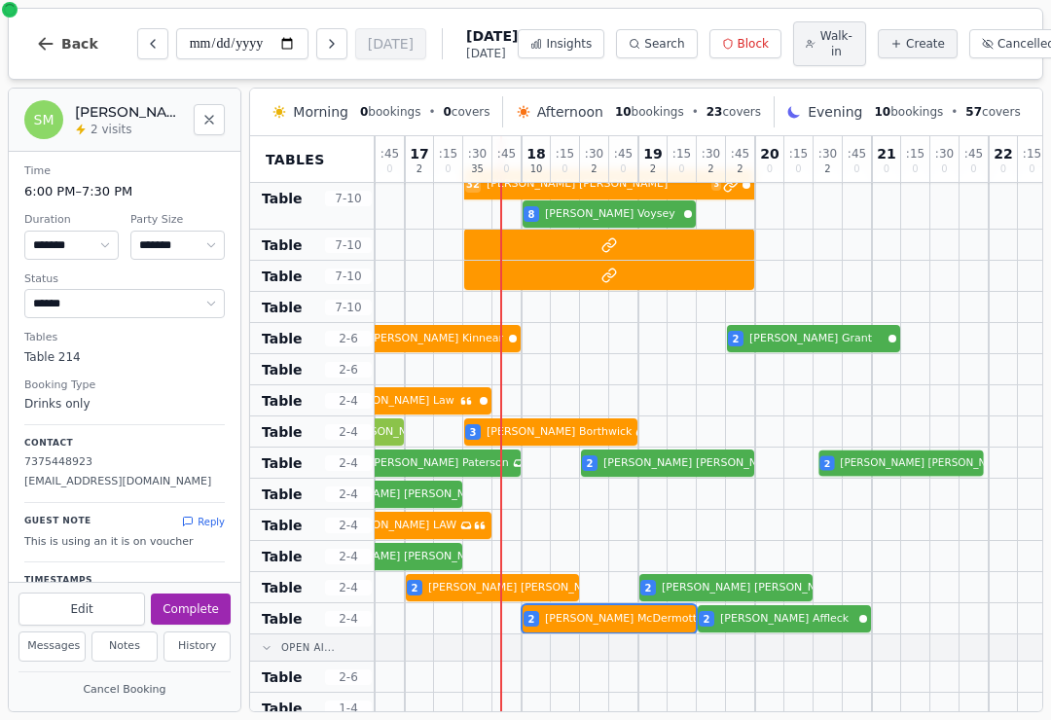
select select "******"
click at [901, 452] on div at bounding box center [915, 463] width 29 height 30
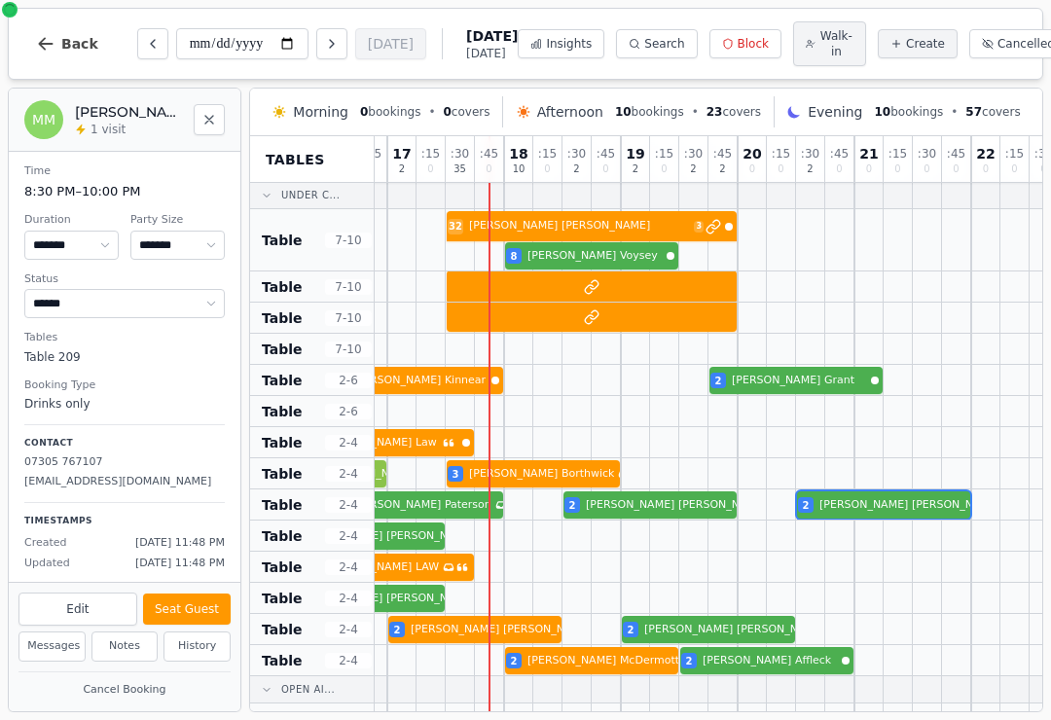
scroll to position [527, 571]
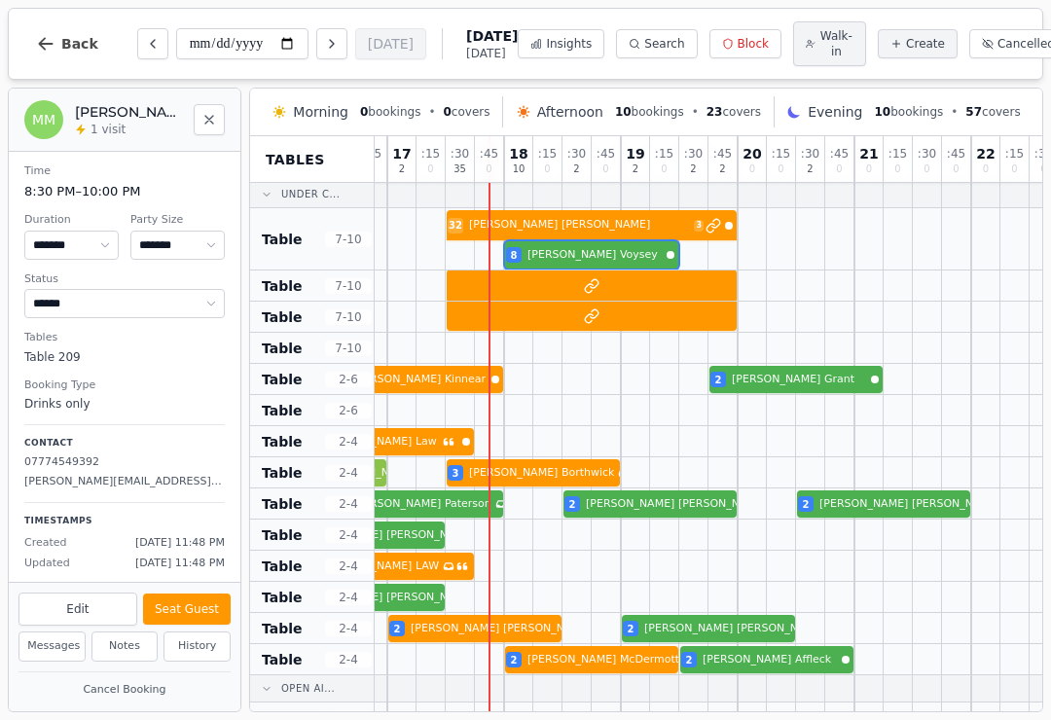
select select "*"
click at [592, 257] on div "32 Nicola Dhanda 3 8 Christopher Voysey" at bounding box center [445, 239] width 1284 height 62
click at [195, 605] on button "Seat Guest" at bounding box center [187, 609] width 88 height 31
select select "******"
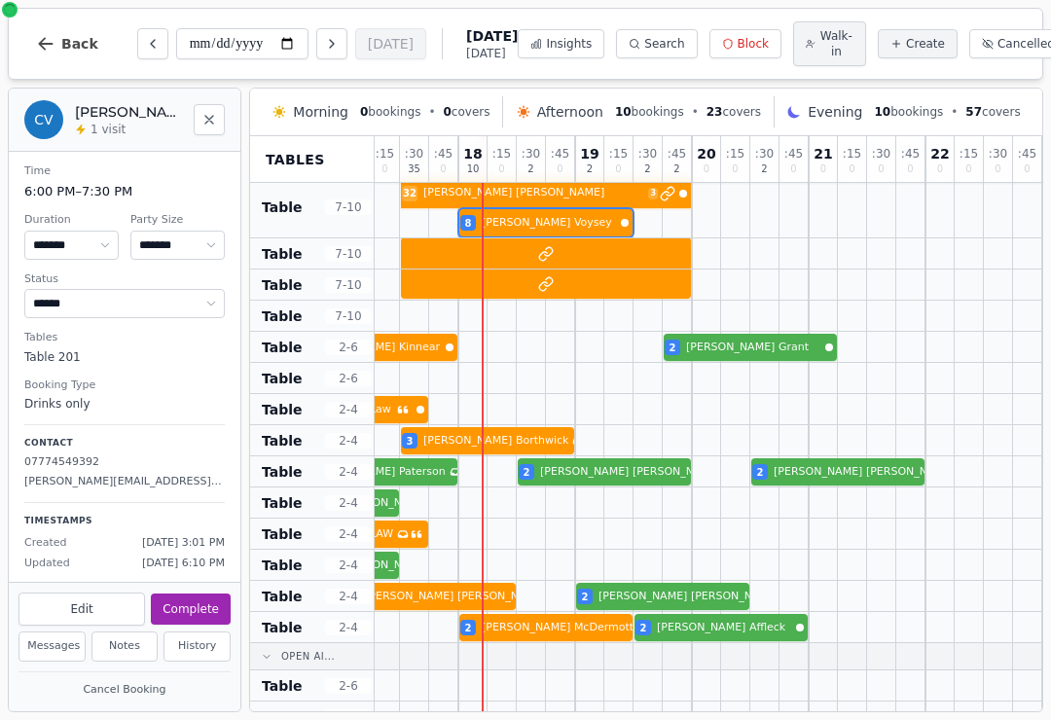
scroll to position [560, 617]
select select "*"
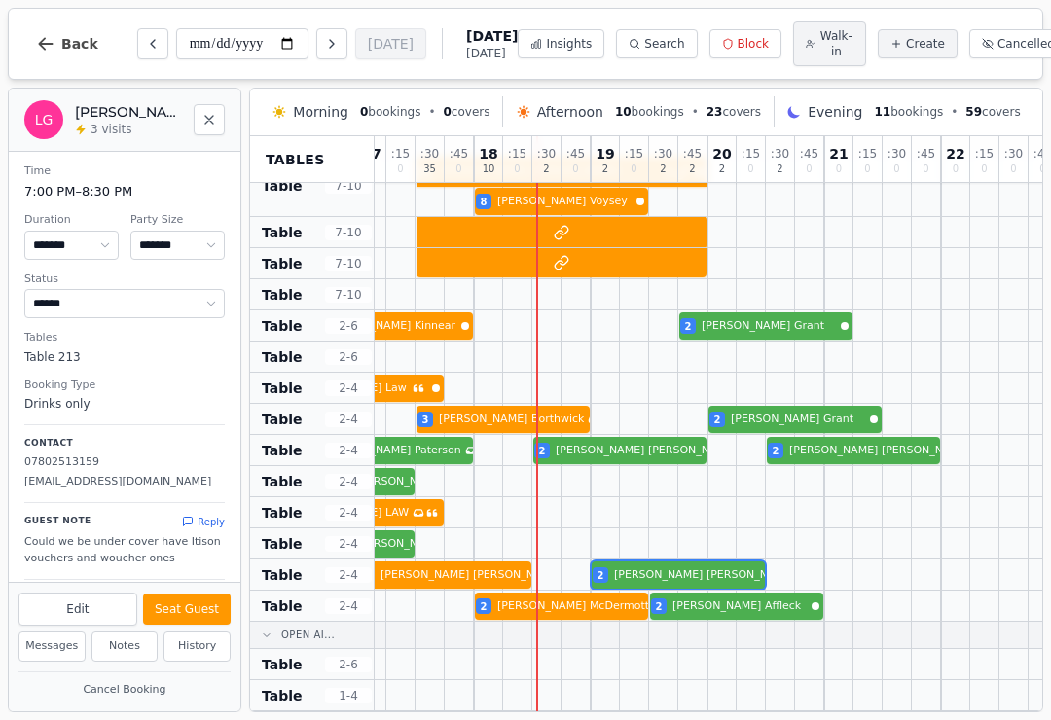
scroll to position [596, 600]
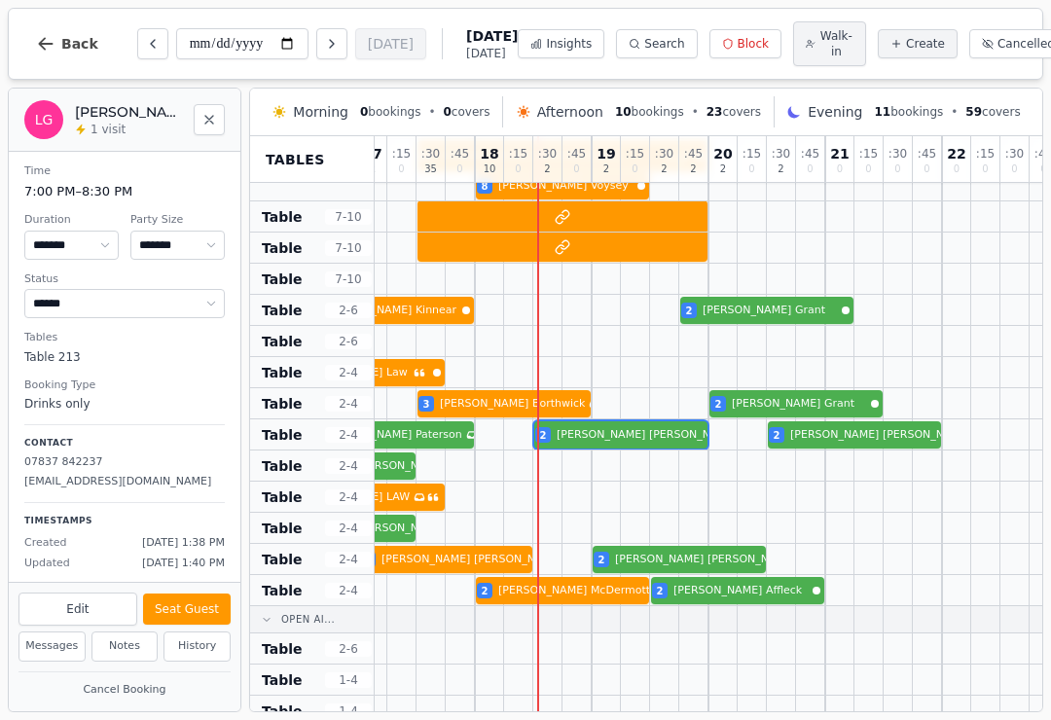
click at [632, 444] on div "2 Hamish Hardie 2 Shirley Paterson Has conversation thread 2 Kenny Duncan 2 Mur…" at bounding box center [416, 434] width 1284 height 31
click at [196, 601] on button "Seat Guest" at bounding box center [187, 609] width 88 height 31
select select "******"
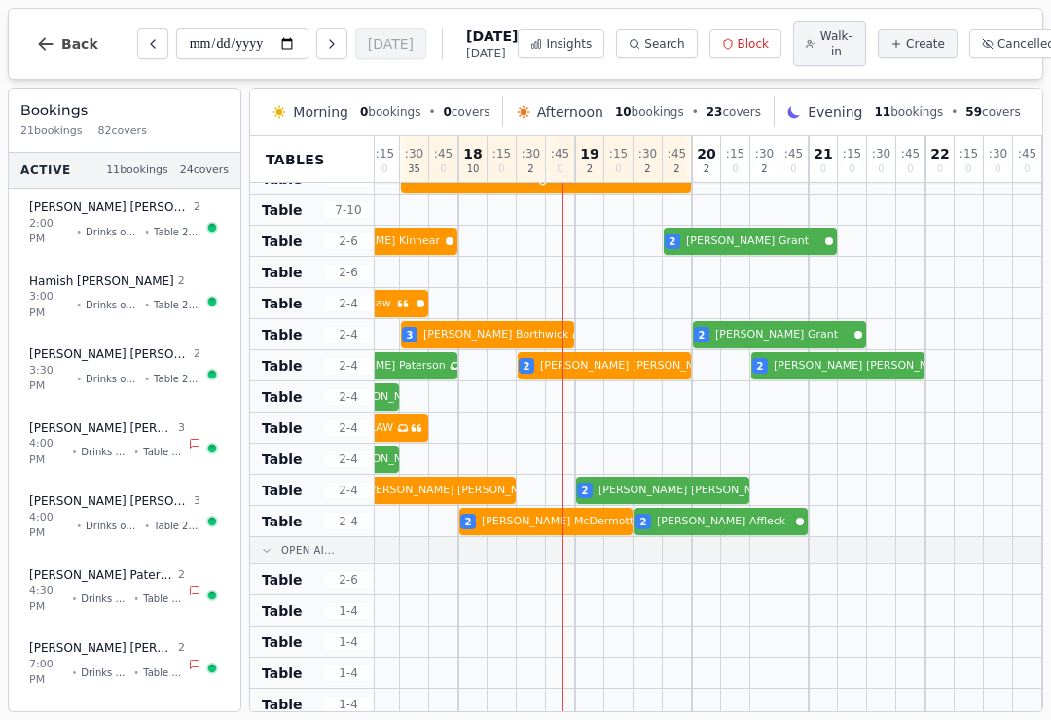
scroll to position [666, 617]
select select "****"
select select "*"
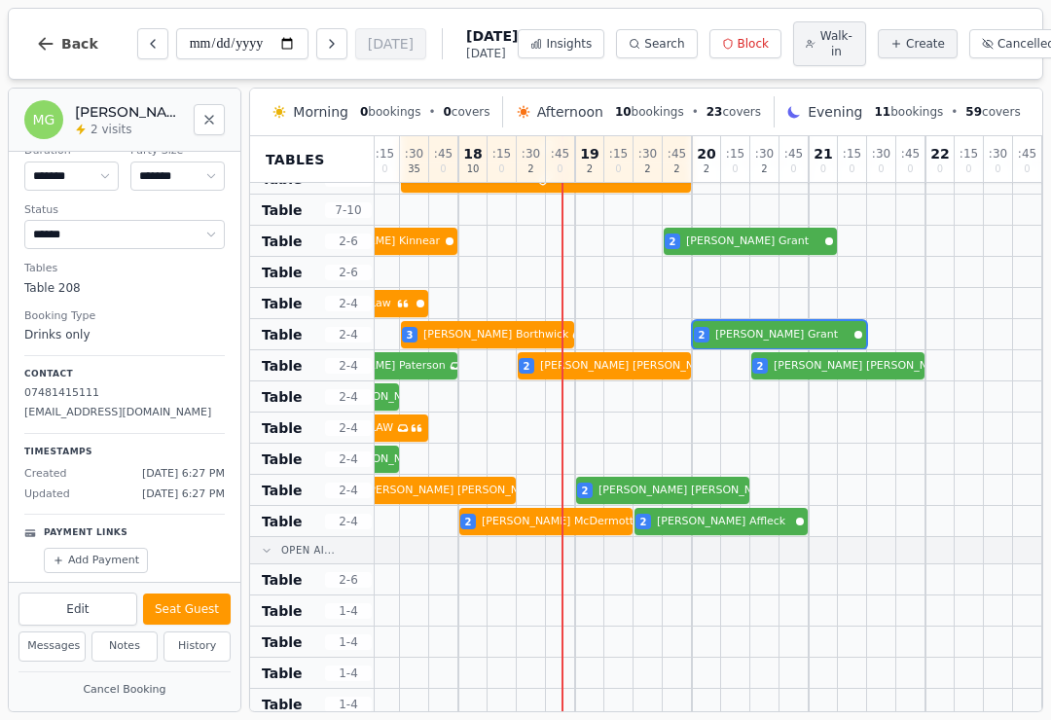
scroll to position [68, 0]
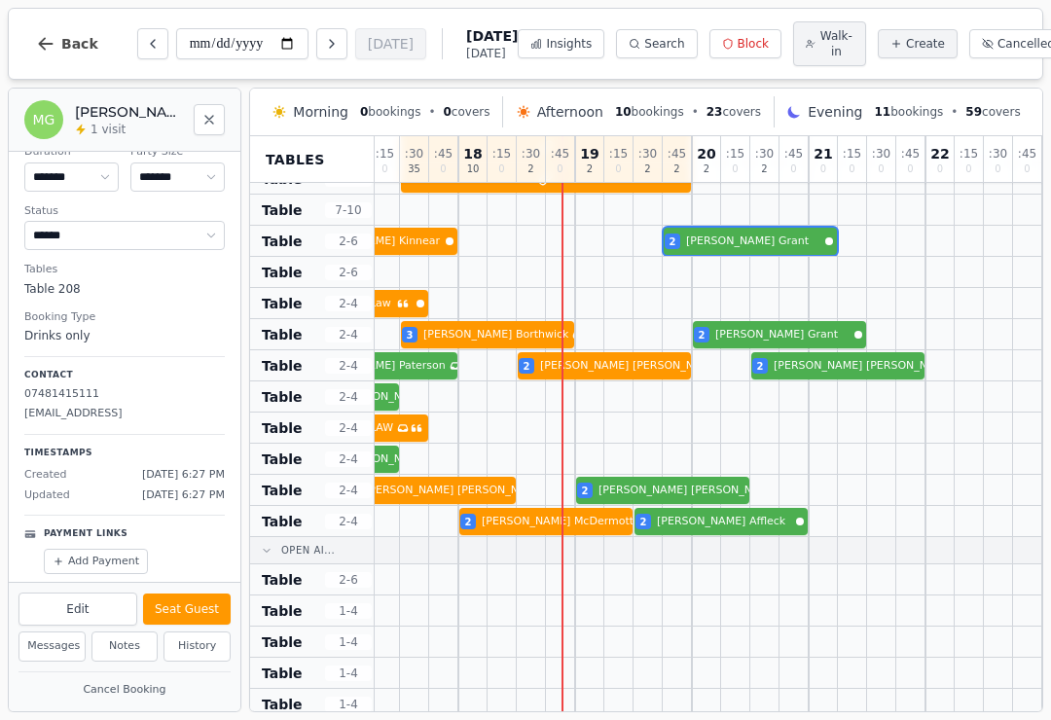
click at [774, 243] on div "3 [PERSON_NAME] 2 [PERSON_NAME]" at bounding box center [400, 241] width 1284 height 31
click at [783, 323] on div at bounding box center [793, 334] width 29 height 30
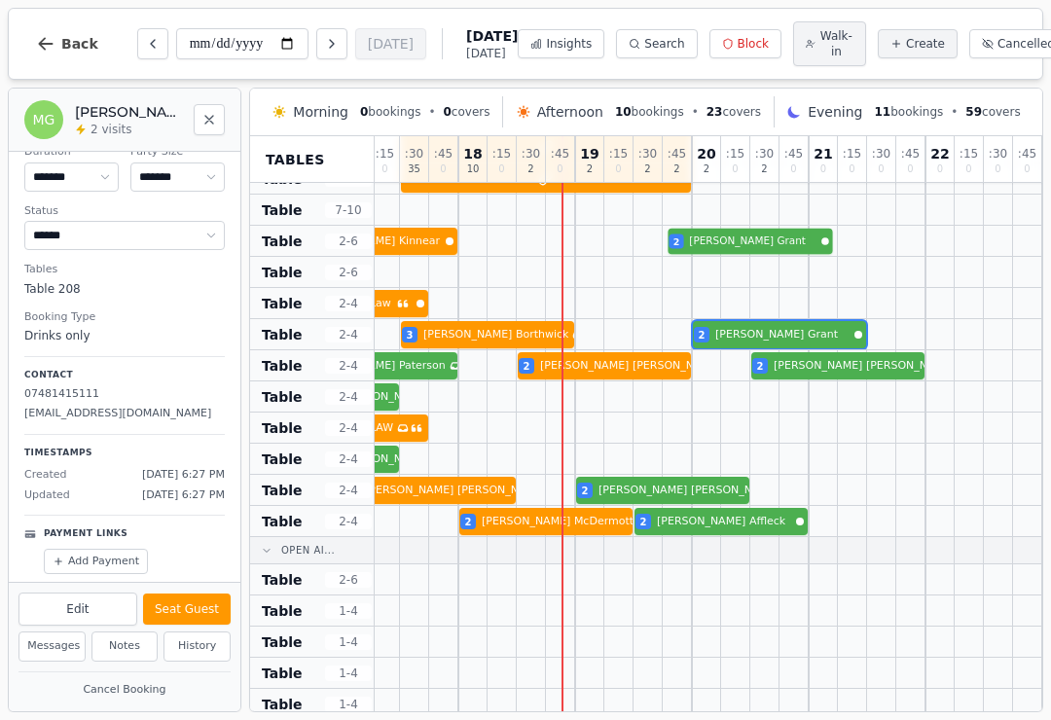
click at [789, 247] on div "3 [PERSON_NAME] 2 [PERSON_NAME]" at bounding box center [400, 241] width 1284 height 31
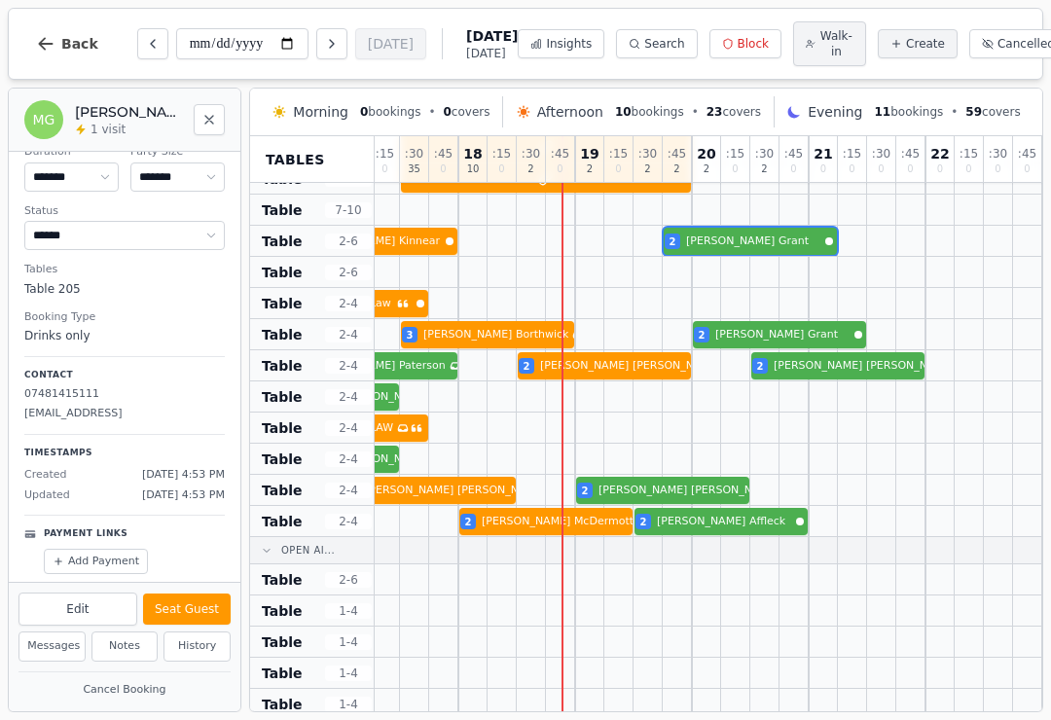
click at [775, 249] on div "3 [PERSON_NAME] 2 [PERSON_NAME]" at bounding box center [400, 241] width 1284 height 31
click at [796, 354] on div at bounding box center [793, 365] width 29 height 30
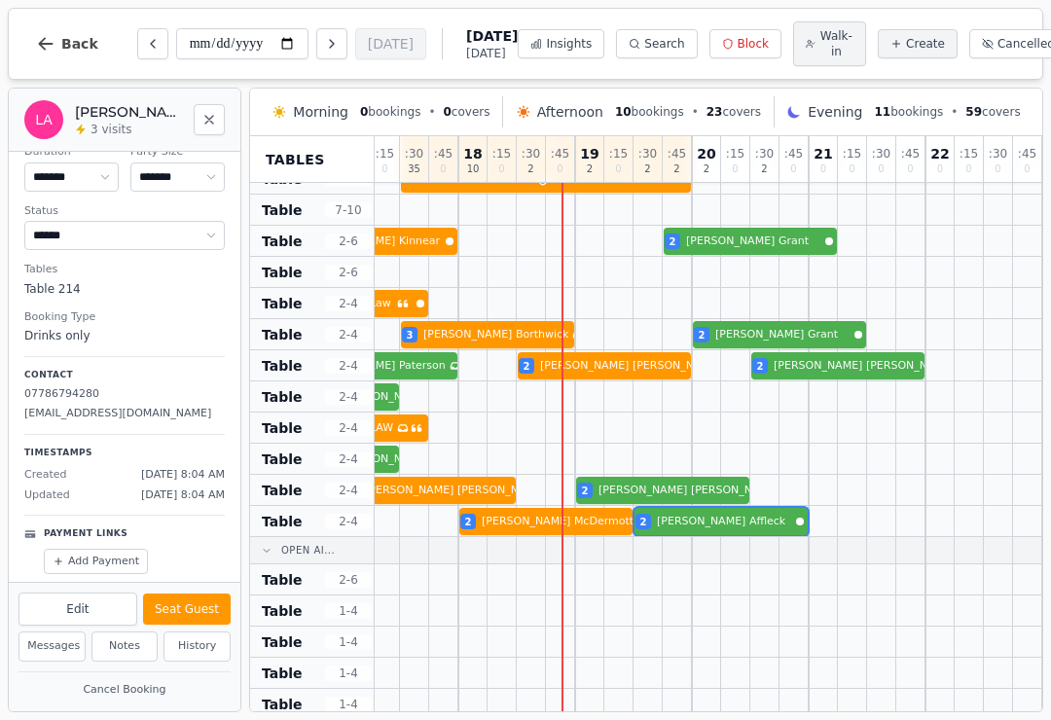
click at [769, 535] on div "2 [PERSON_NAME] 2 [PERSON_NAME] 2 [PERSON_NAME]" at bounding box center [400, 521] width 1284 height 31
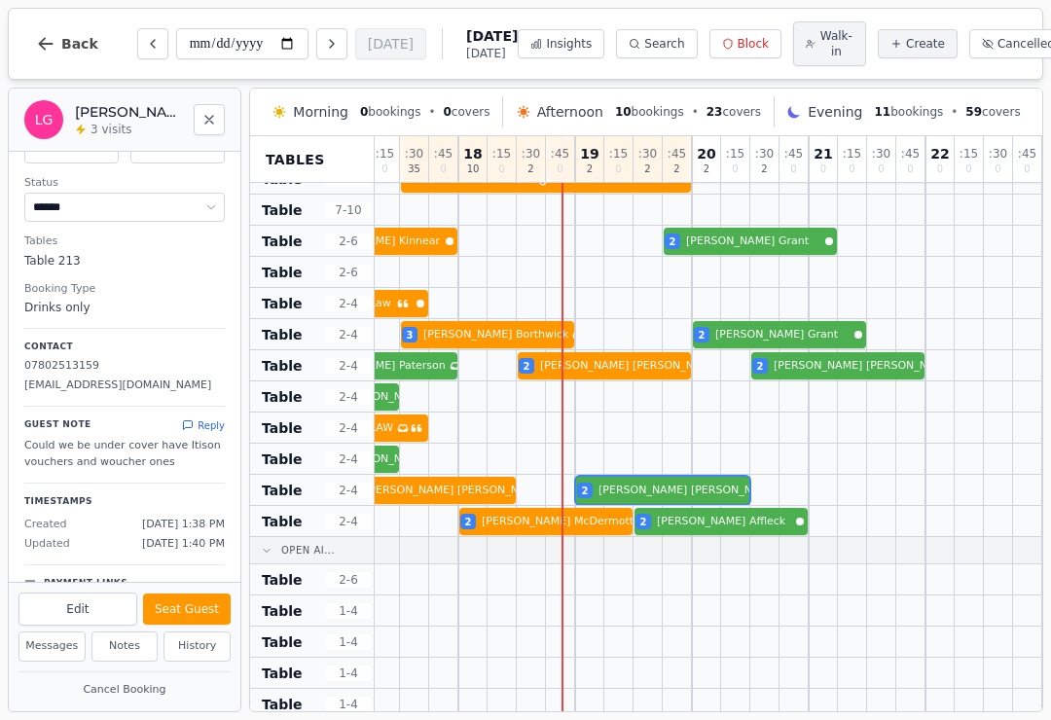
scroll to position [97, 0]
click at [742, 556] on div at bounding box center [735, 550] width 29 height 26
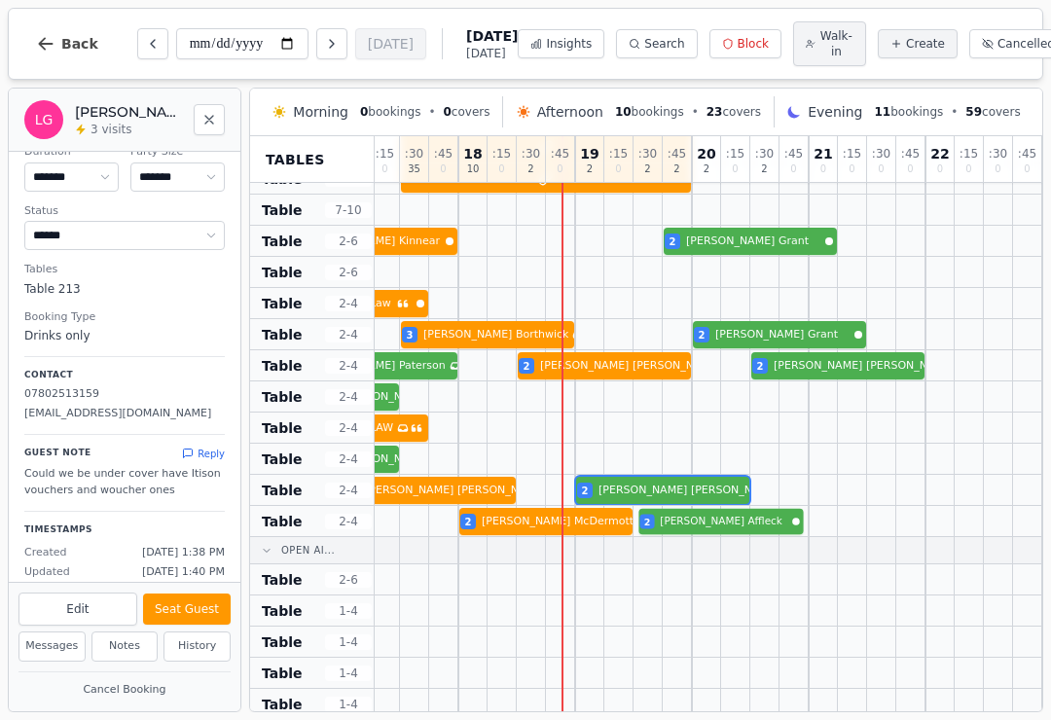
click at [742, 532] on div "2 [PERSON_NAME] 2 [PERSON_NAME] 2 [PERSON_NAME]" at bounding box center [400, 521] width 1284 height 31
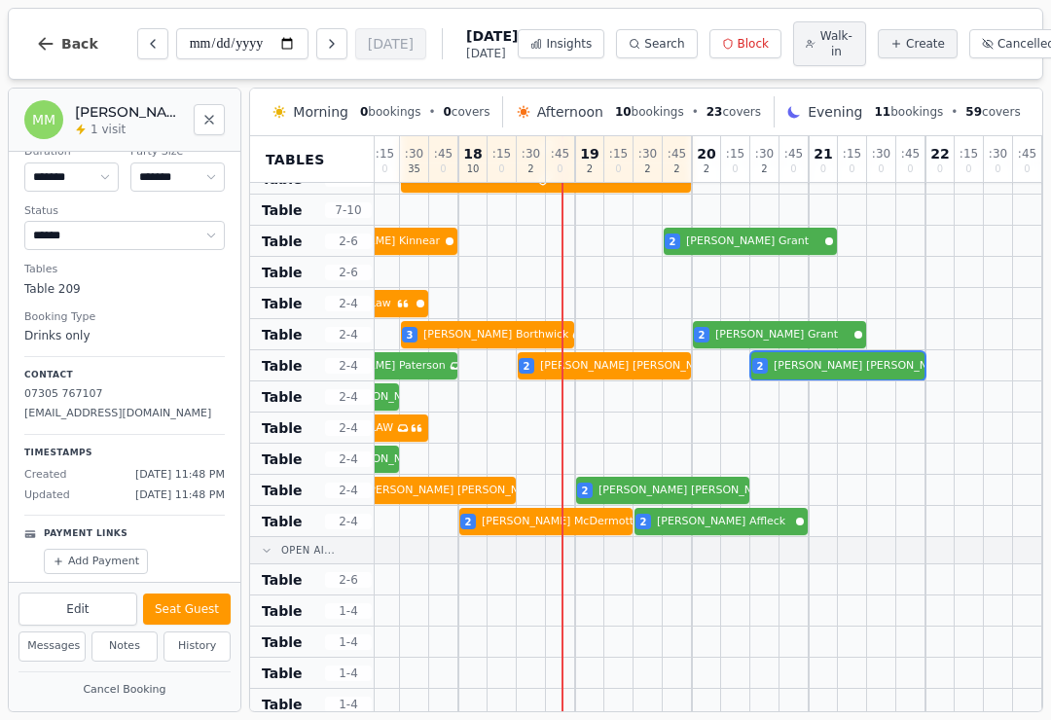
click at [819, 354] on div at bounding box center [823, 365] width 29 height 30
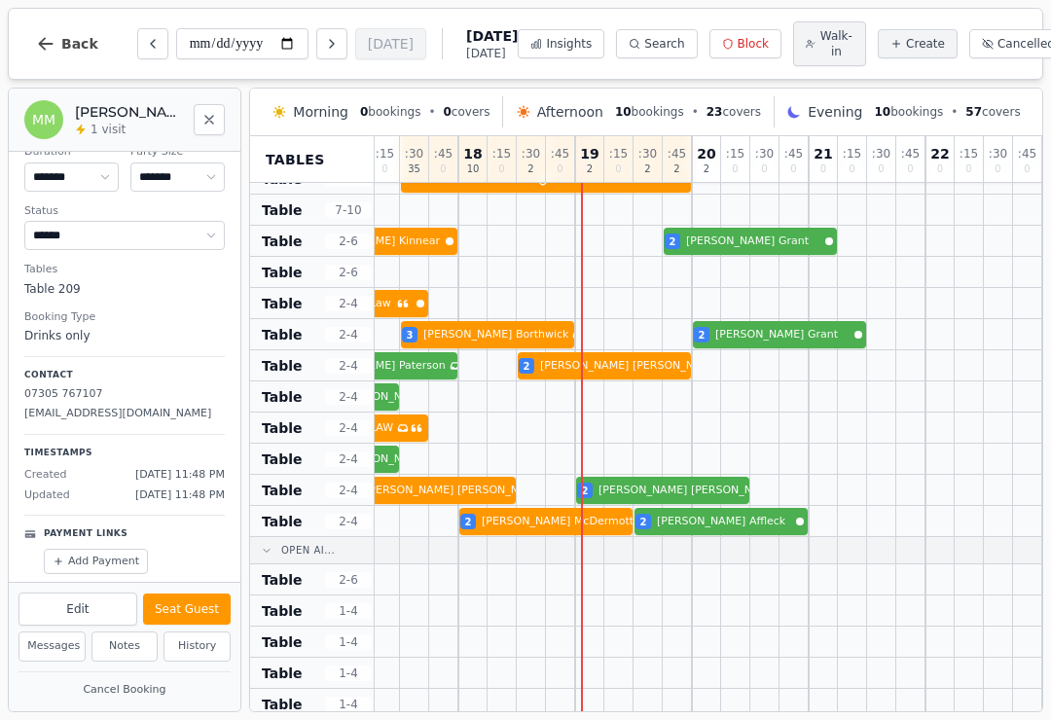
click at [673, 474] on div at bounding box center [677, 459] width 29 height 30
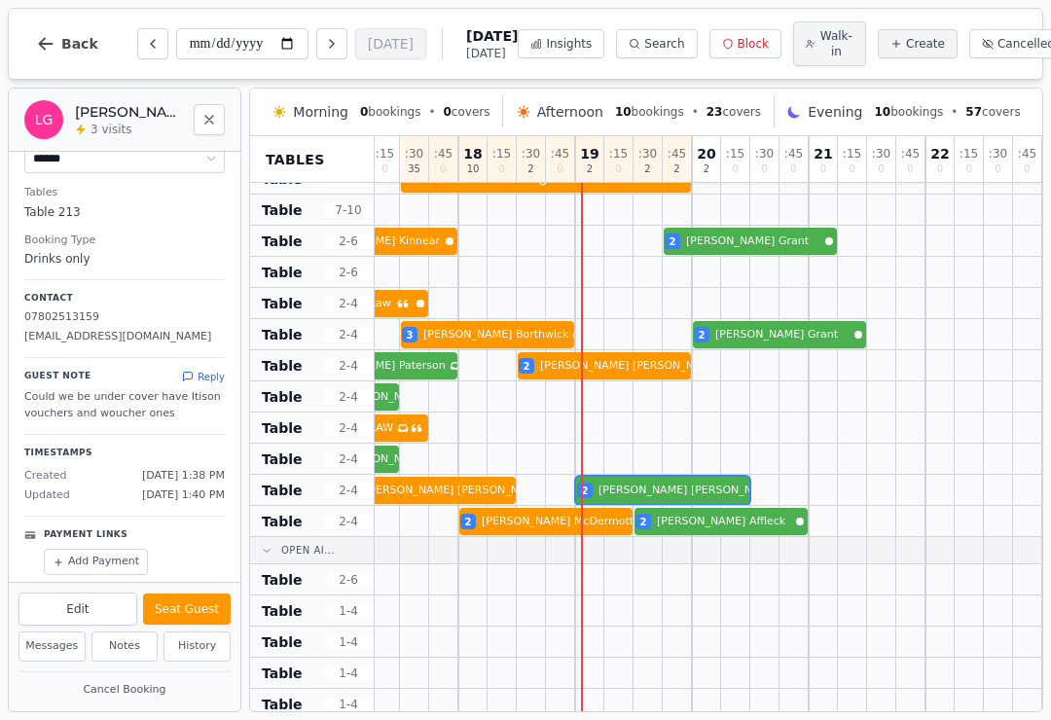
scroll to position [144, 0]
click at [194, 608] on button "Seat Guest" at bounding box center [187, 609] width 88 height 31
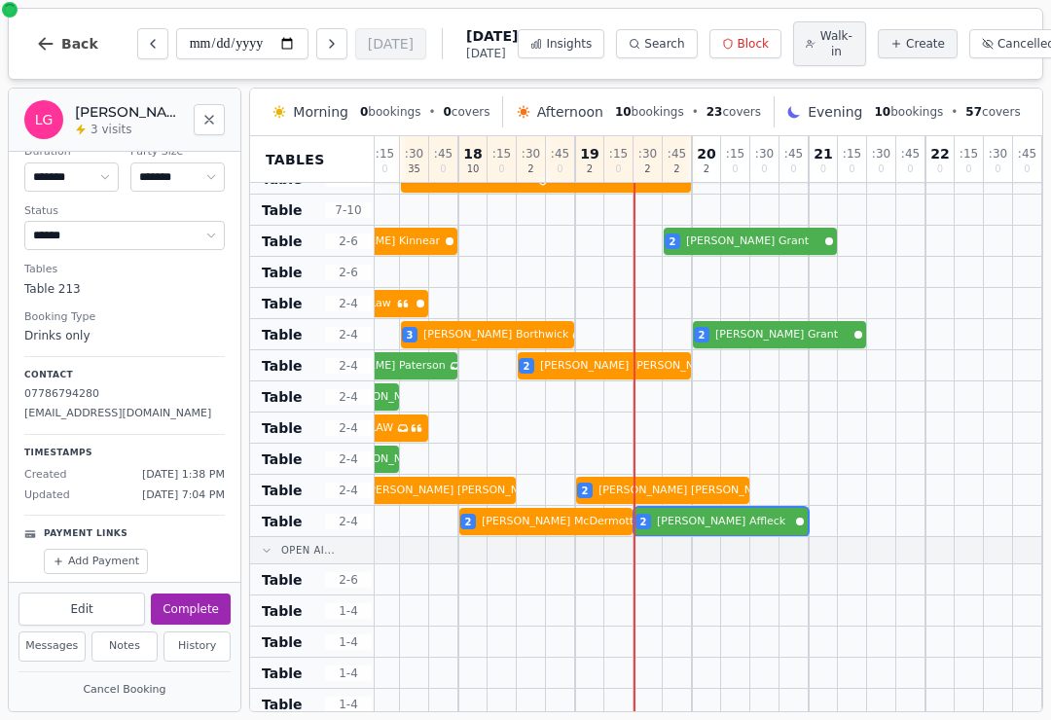
click at [765, 533] on div "2 [PERSON_NAME] 2 [PERSON_NAME] 2 [PERSON_NAME]" at bounding box center [400, 521] width 1284 height 31
click at [210, 603] on button "Seat Guest" at bounding box center [187, 609] width 88 height 31
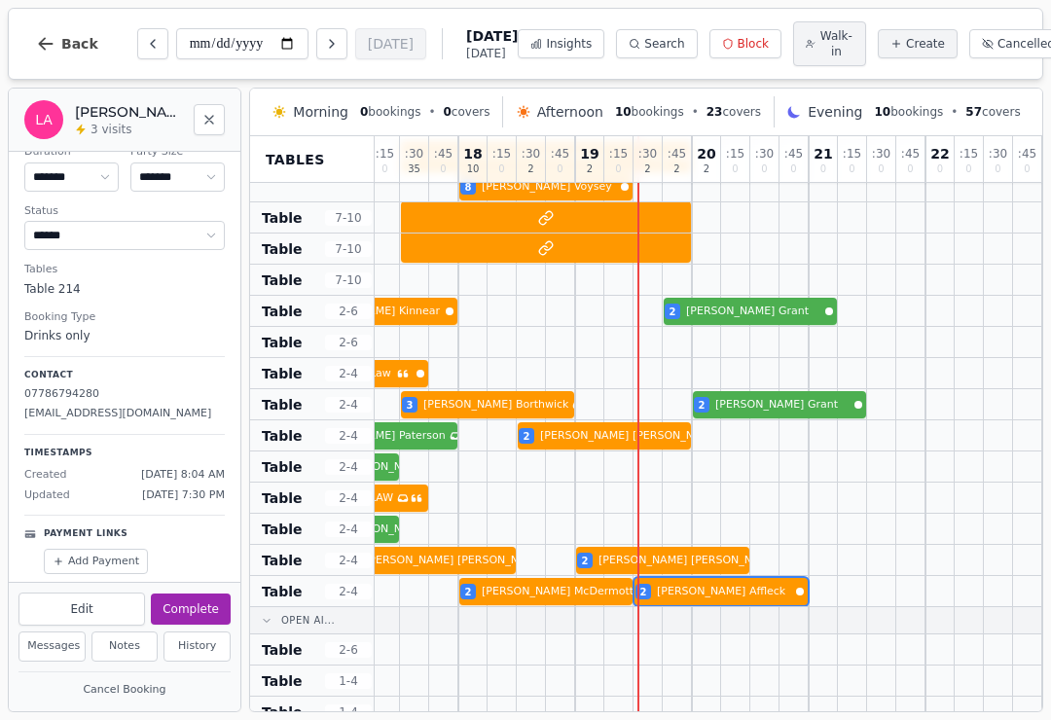
scroll to position [596, 617]
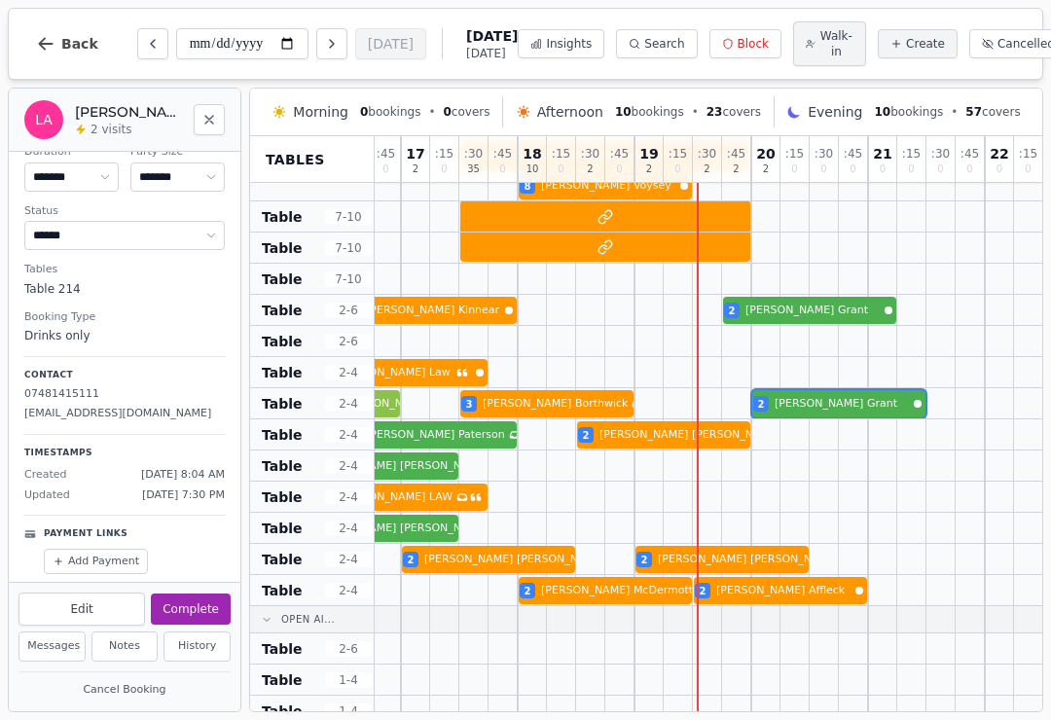
click at [850, 419] on div "2 [PERSON_NAME] 3 [PERSON_NAME] Has conversation thread 2 [PERSON_NAME]" at bounding box center [459, 403] width 1284 height 31
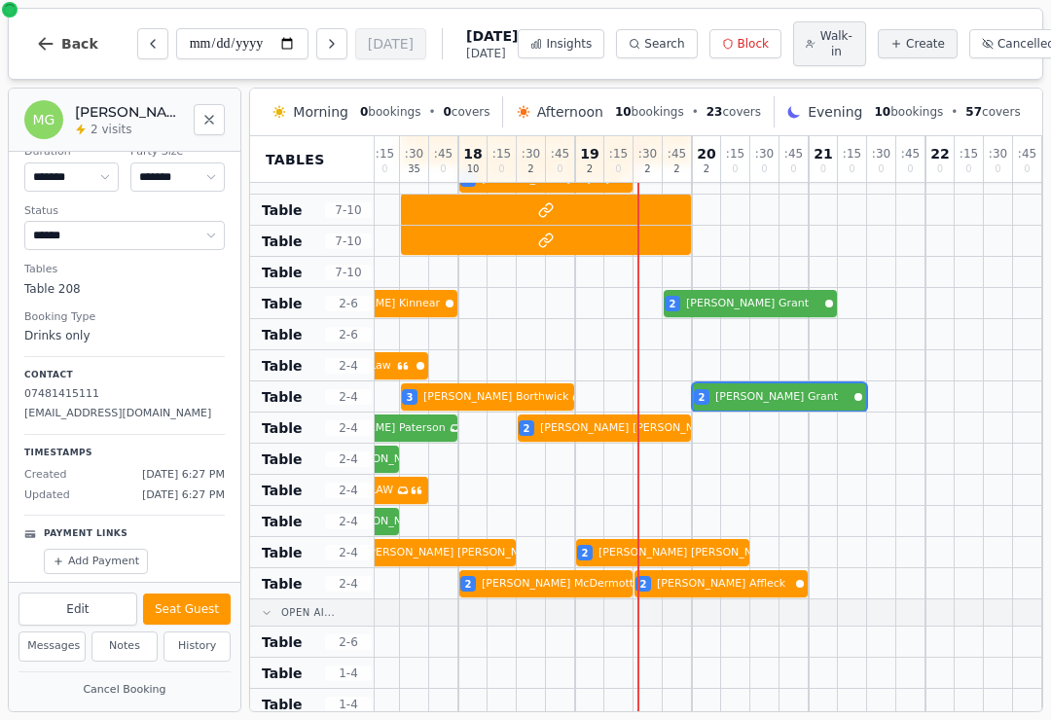
scroll to position [603, 617]
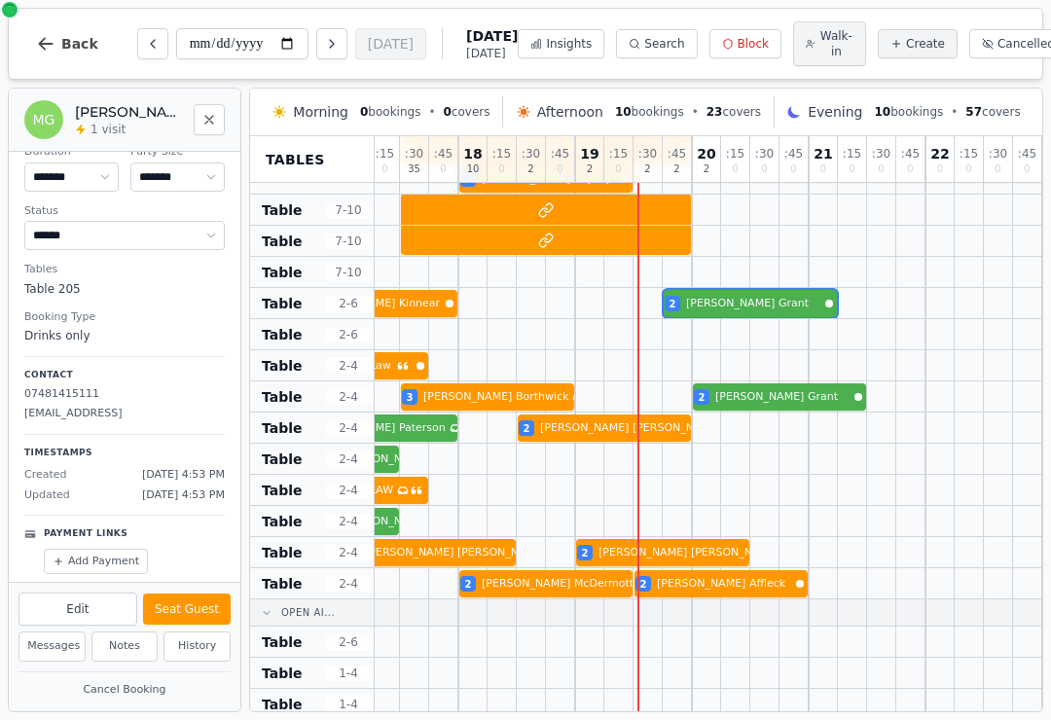
click at [770, 314] on div "3 [PERSON_NAME] 2 [PERSON_NAME]" at bounding box center [400, 303] width 1284 height 31
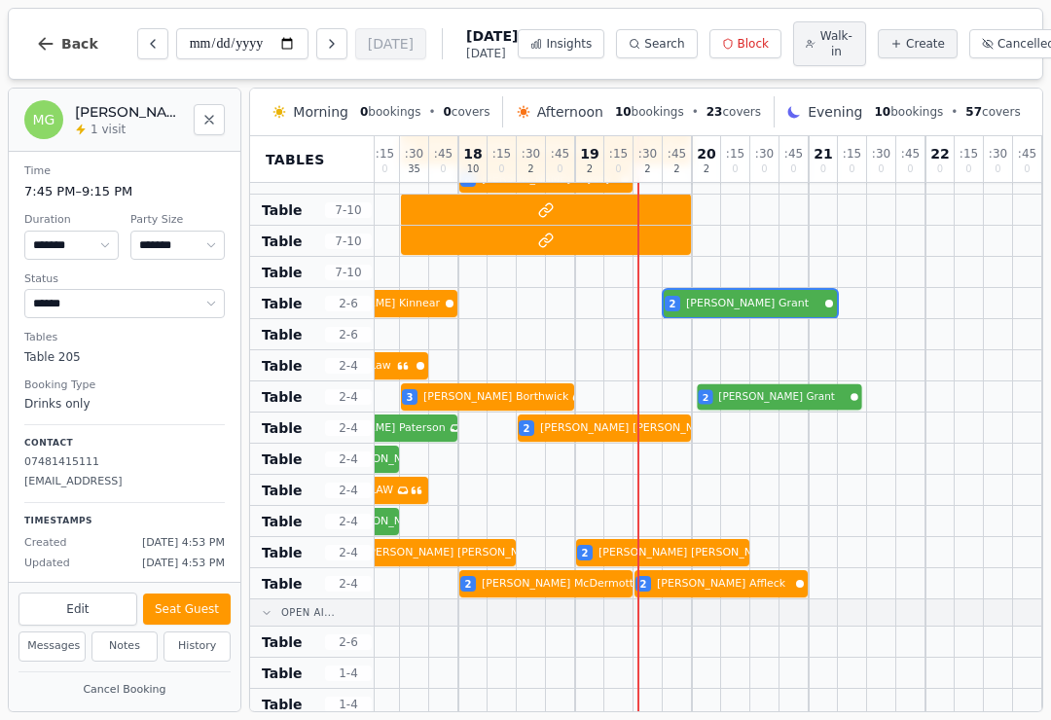
scroll to position [0, 0]
click at [782, 410] on div "2 [PERSON_NAME] 3 [PERSON_NAME] Has conversation thread 2 [PERSON_NAME]" at bounding box center [400, 396] width 1284 height 31
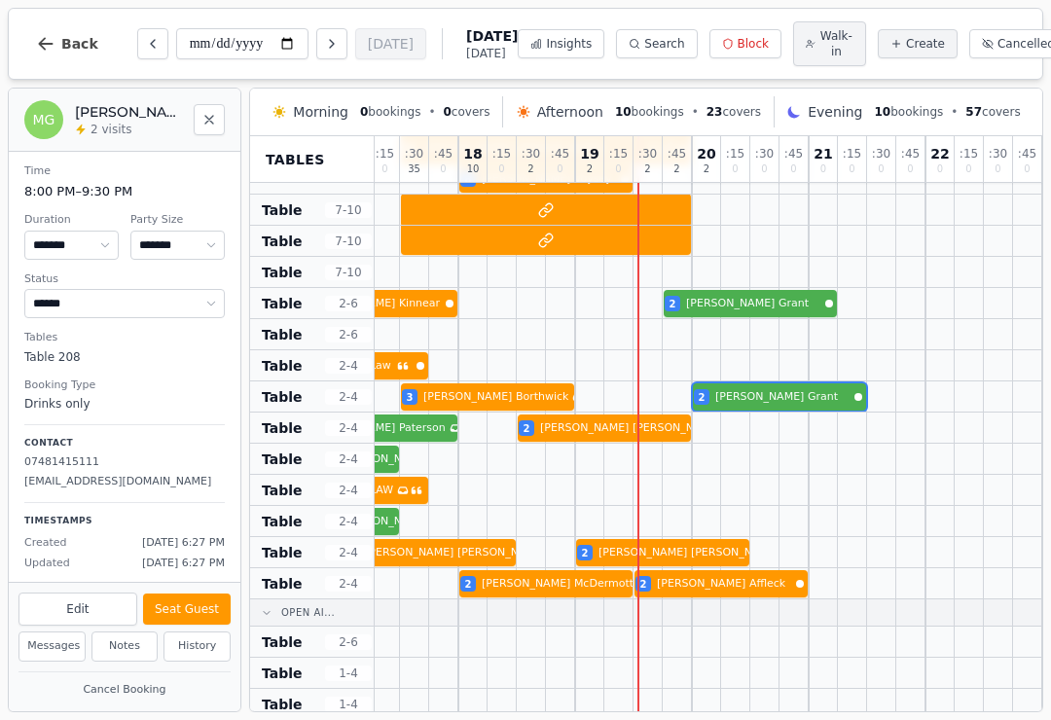
click at [780, 328] on div at bounding box center [793, 334] width 29 height 30
click at [790, 328] on div at bounding box center [793, 334] width 29 height 30
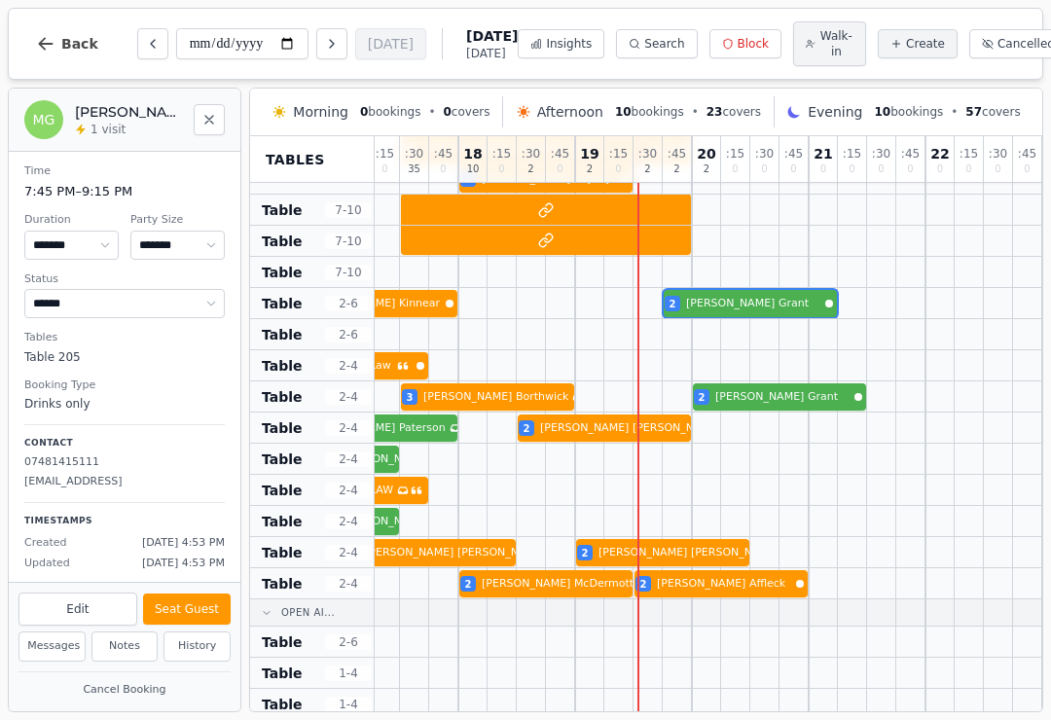
click at [766, 306] on div "3 [PERSON_NAME] 2 [PERSON_NAME]" at bounding box center [400, 303] width 1284 height 31
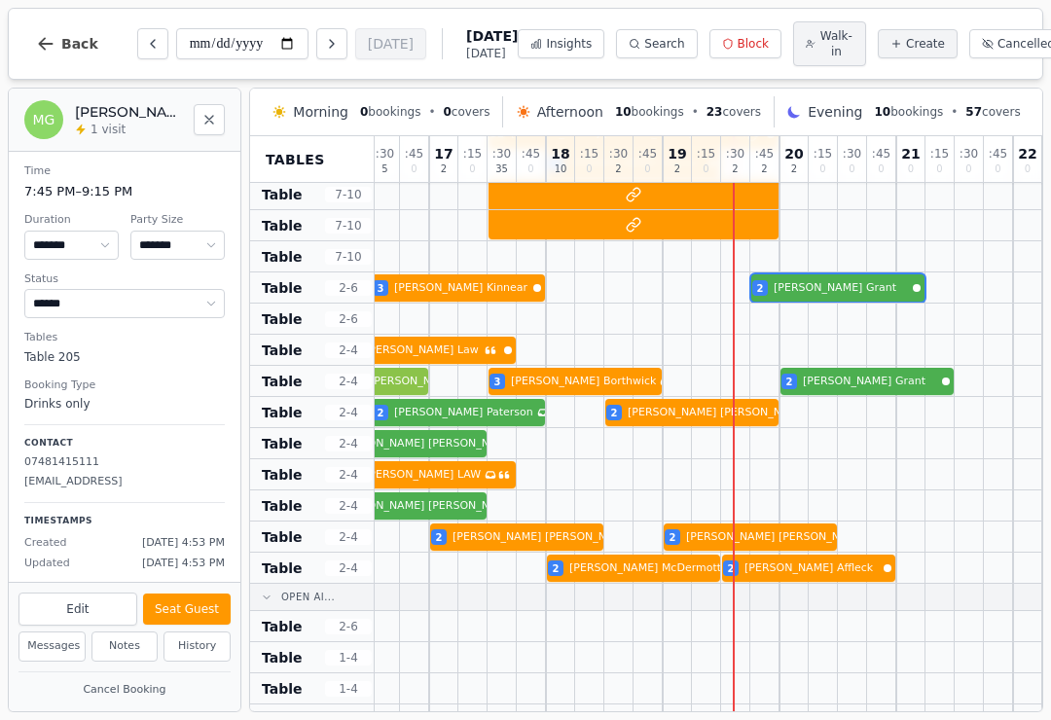
scroll to position [615, 596]
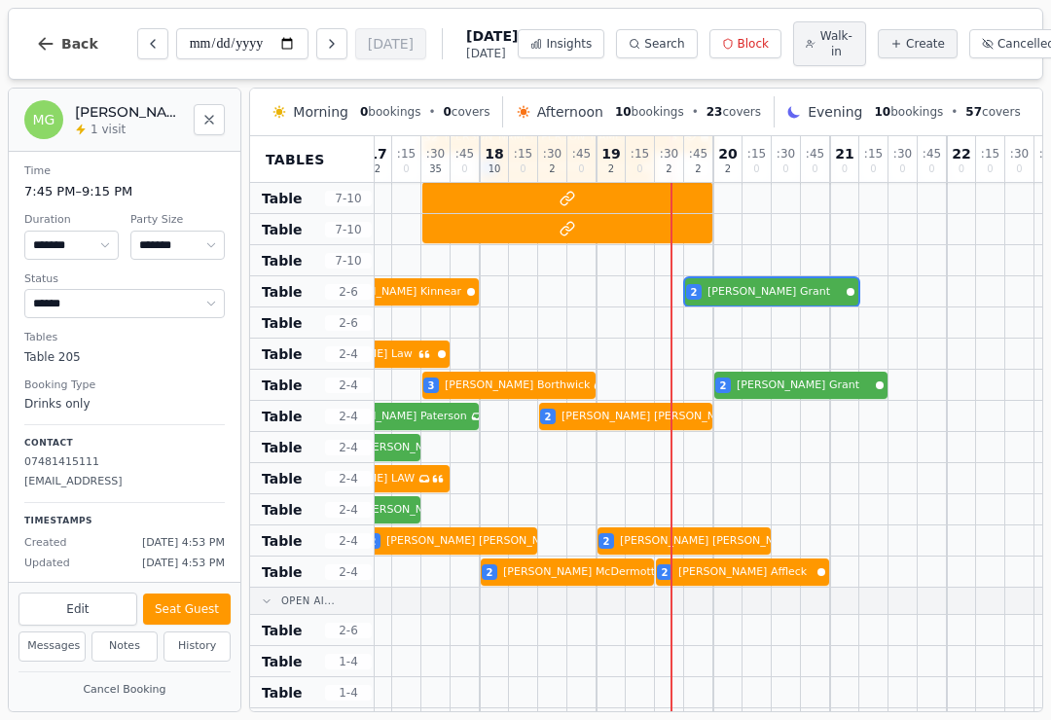
click at [316, 55] on button "Next day" at bounding box center [331, 43] width 31 height 31
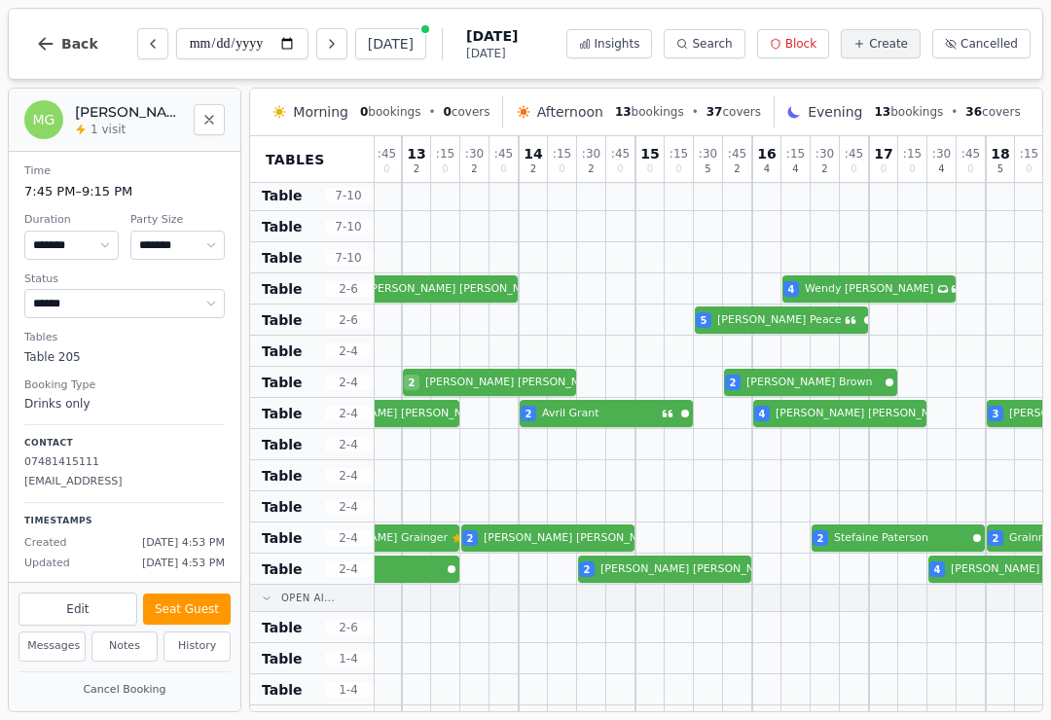
scroll to position [587, 88]
click at [316, 41] on button "Next day" at bounding box center [331, 43] width 31 height 31
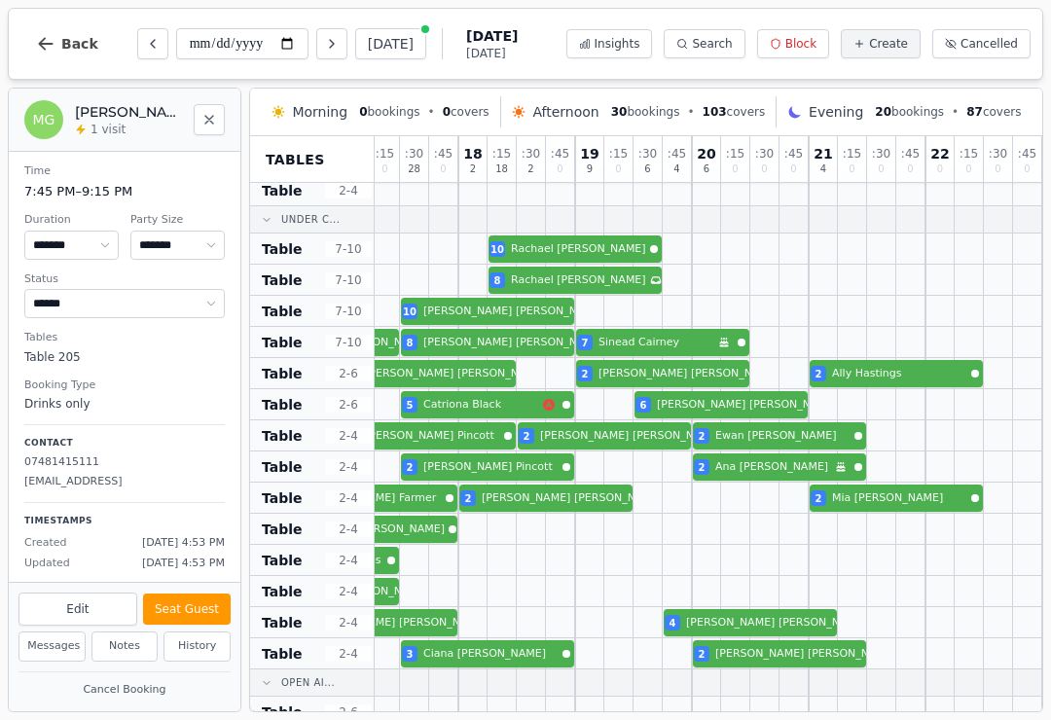
scroll to position [502, 617]
click at [316, 45] on button "Next day" at bounding box center [331, 43] width 31 height 31
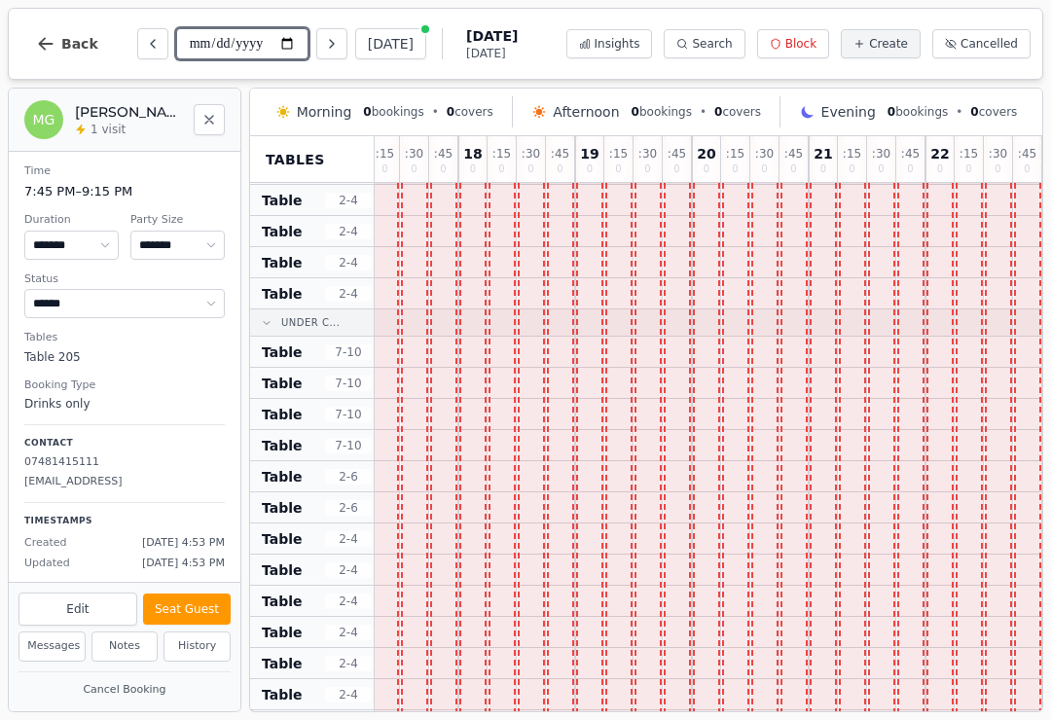
click at [271, 45] on input "**********" at bounding box center [242, 43] width 132 height 31
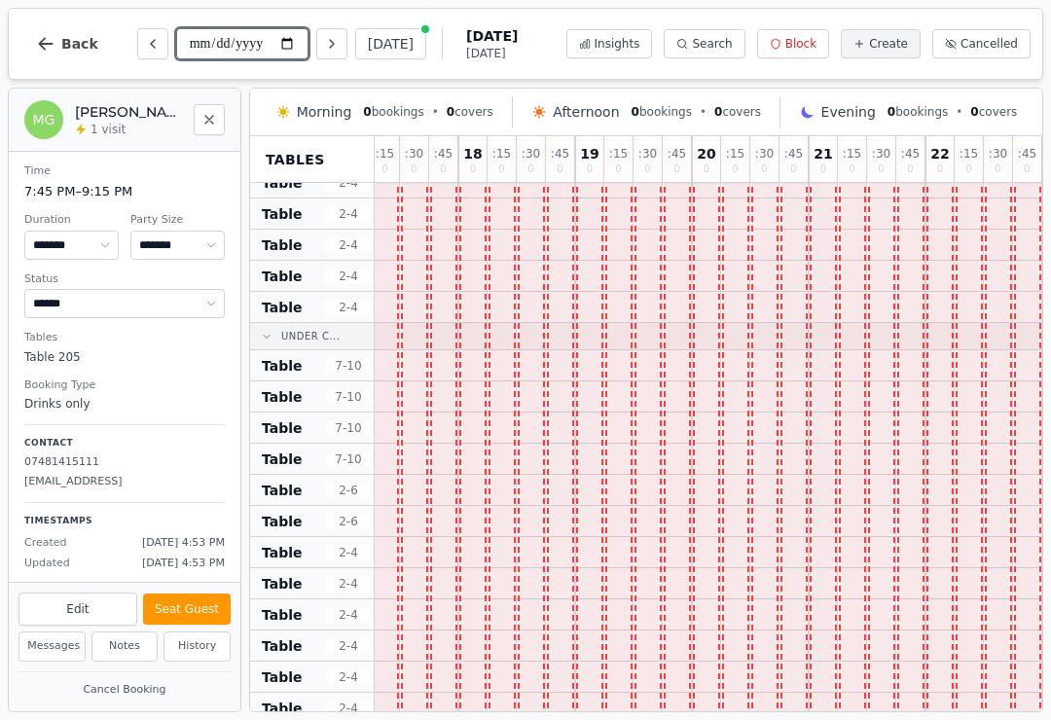
scroll to position [384, 617]
click at [145, 41] on icon "Previous day" at bounding box center [153, 44] width 16 height 16
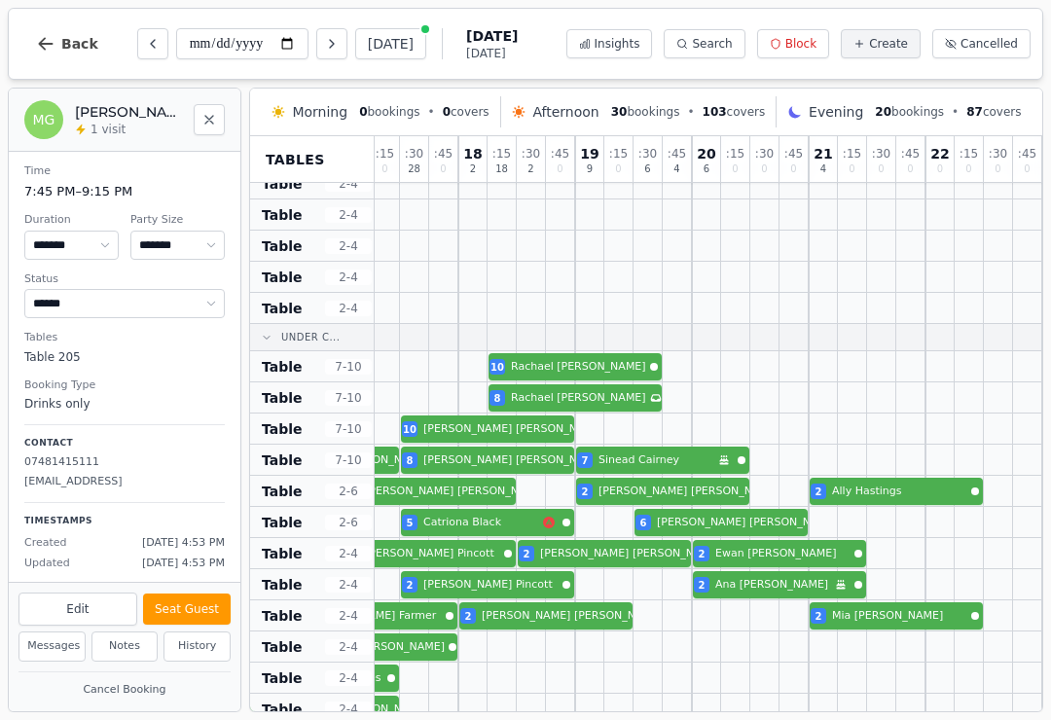
click at [145, 41] on icon "Previous day" at bounding box center [153, 44] width 16 height 16
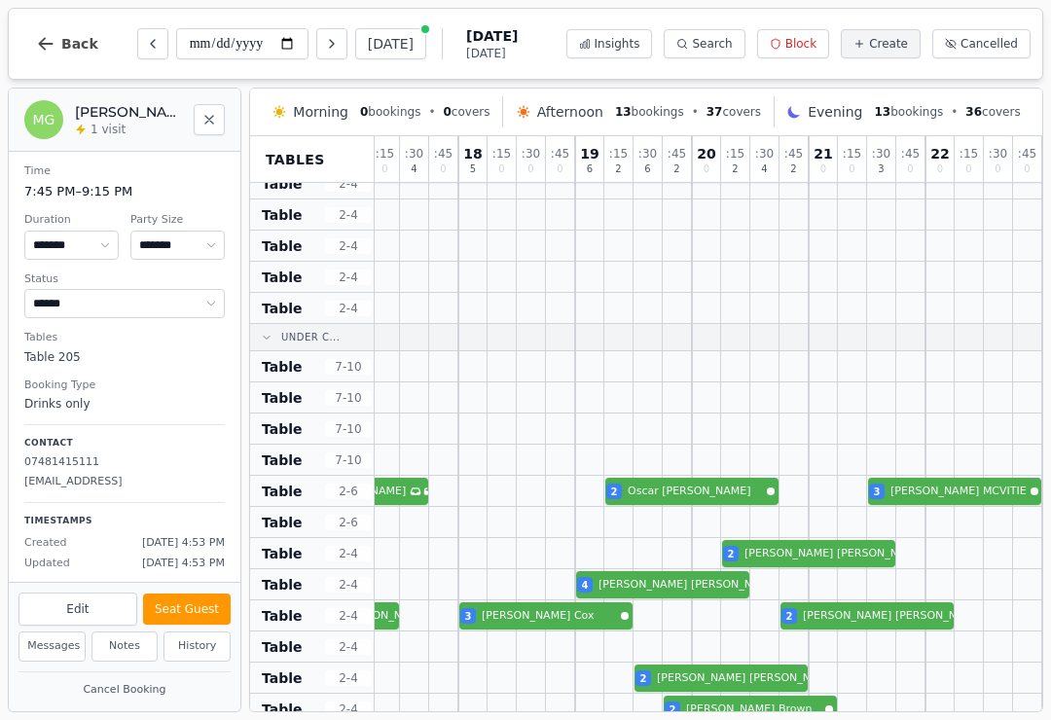
click at [145, 46] on icon "Previous day" at bounding box center [153, 44] width 16 height 16
type input "**********"
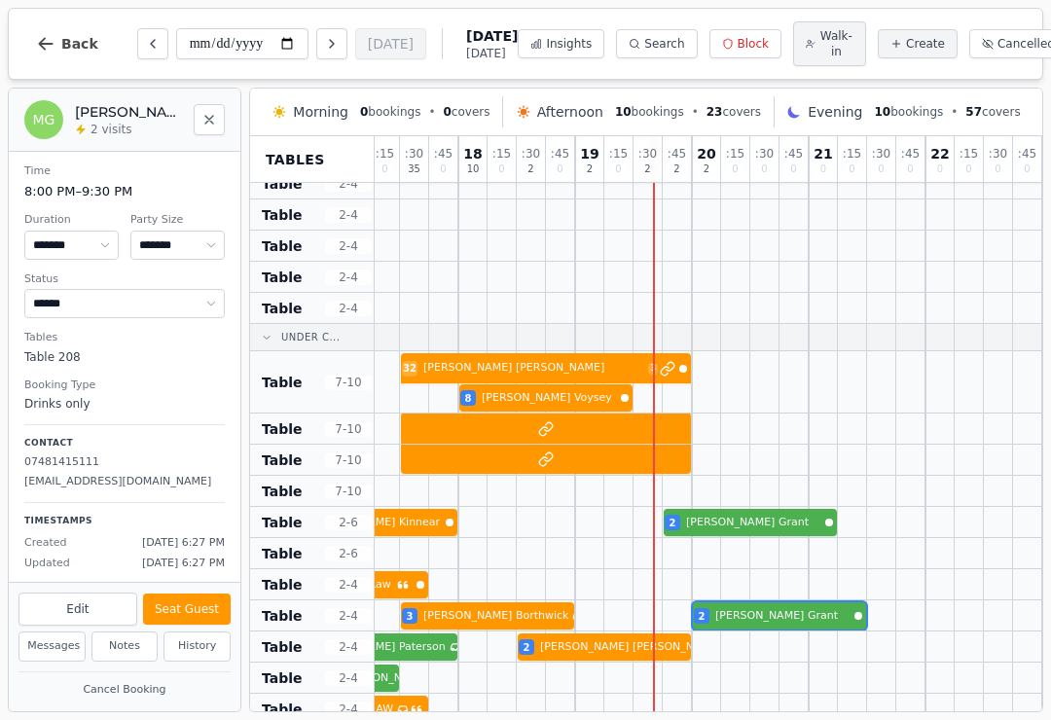
click at [776, 623] on div "2 [PERSON_NAME] 3 [PERSON_NAME] Has conversation thread 2 [PERSON_NAME]" at bounding box center [400, 615] width 1284 height 31
click at [769, 536] on div "3 [PERSON_NAME] 2 [PERSON_NAME]" at bounding box center [400, 522] width 1284 height 31
click at [800, 628] on div "2 [PERSON_NAME] 3 [PERSON_NAME] Has conversation thread 2 [PERSON_NAME]" at bounding box center [400, 615] width 1284 height 31
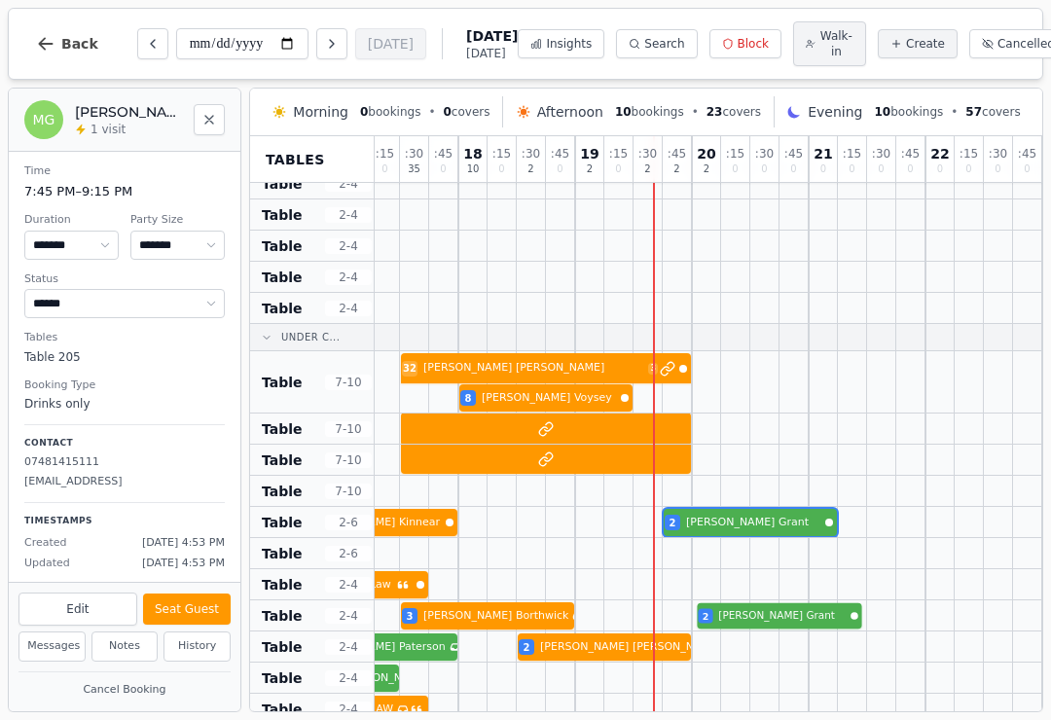
click at [775, 631] on div at bounding box center [764, 615] width 29 height 30
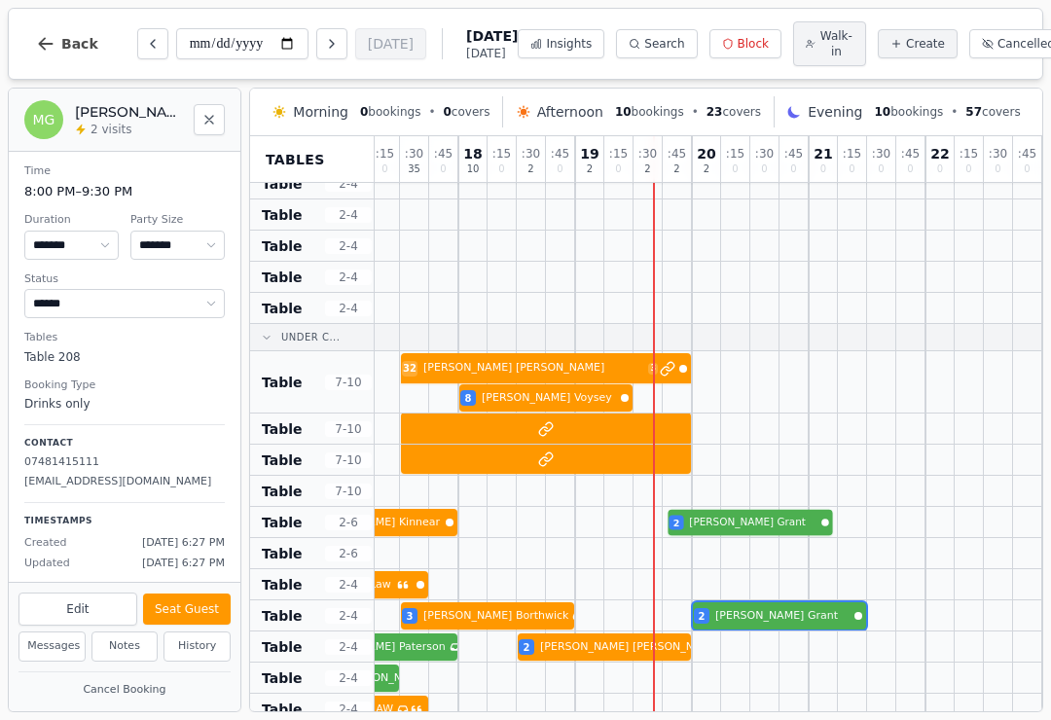
click at [756, 525] on div "3 [PERSON_NAME] 2 [PERSON_NAME]" at bounding box center [400, 522] width 1284 height 31
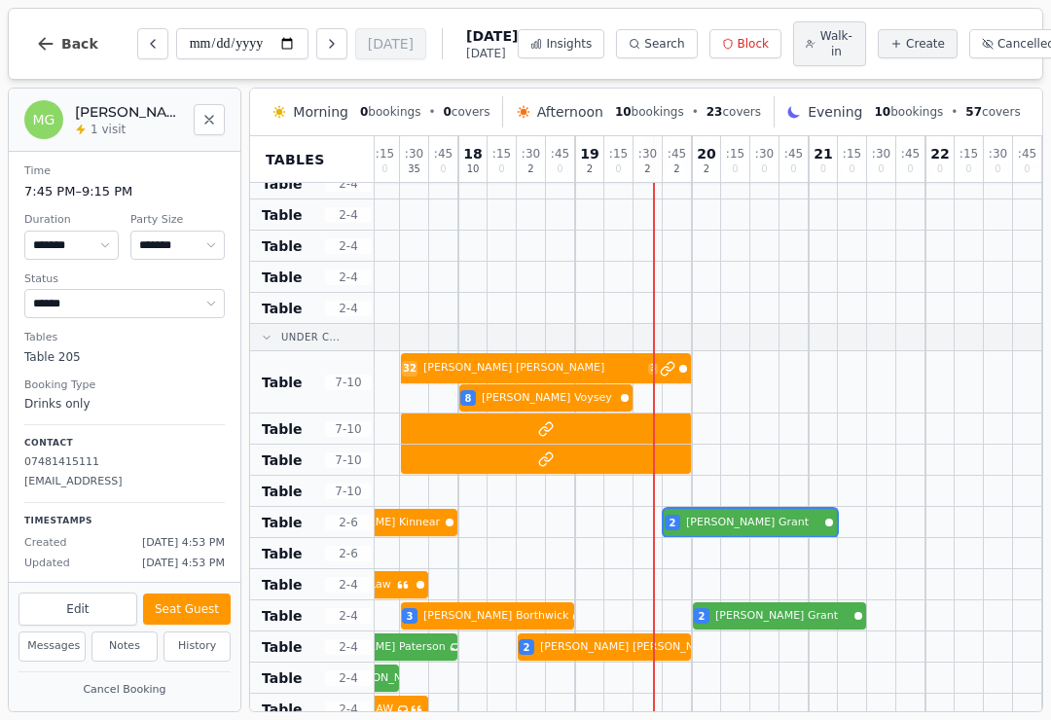
click at [740, 537] on div at bounding box center [735, 522] width 29 height 30
click at [764, 647] on div at bounding box center [764, 647] width 29 height 30
